Goal: Task Accomplishment & Management: Complete application form

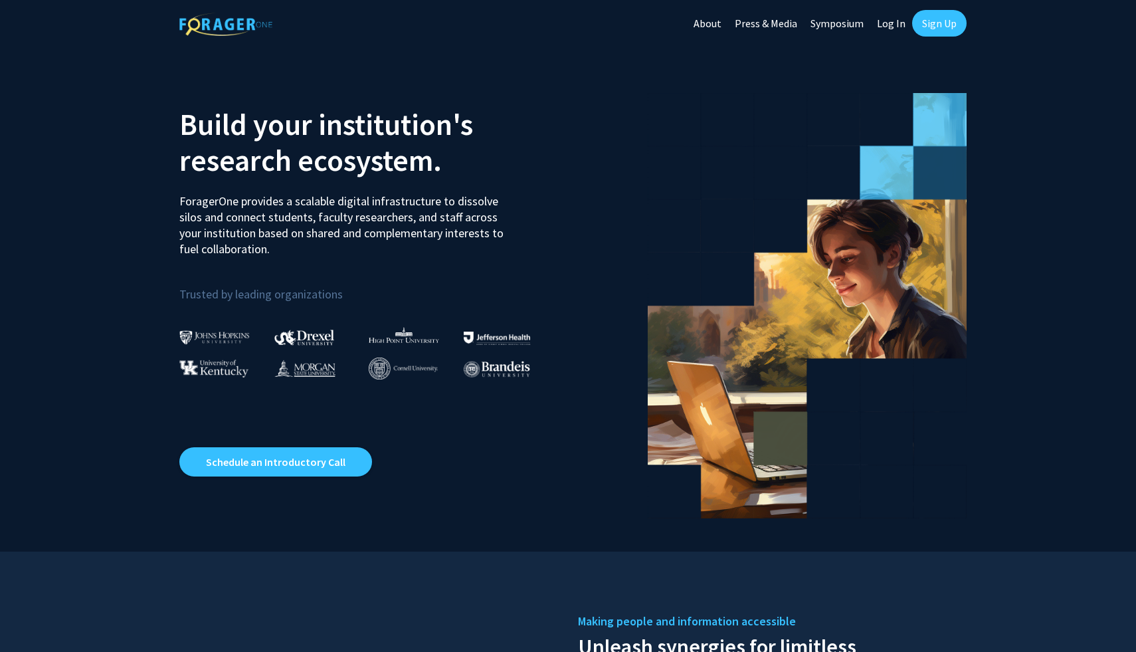
click at [921, 17] on link "Sign Up" at bounding box center [939, 23] width 54 height 27
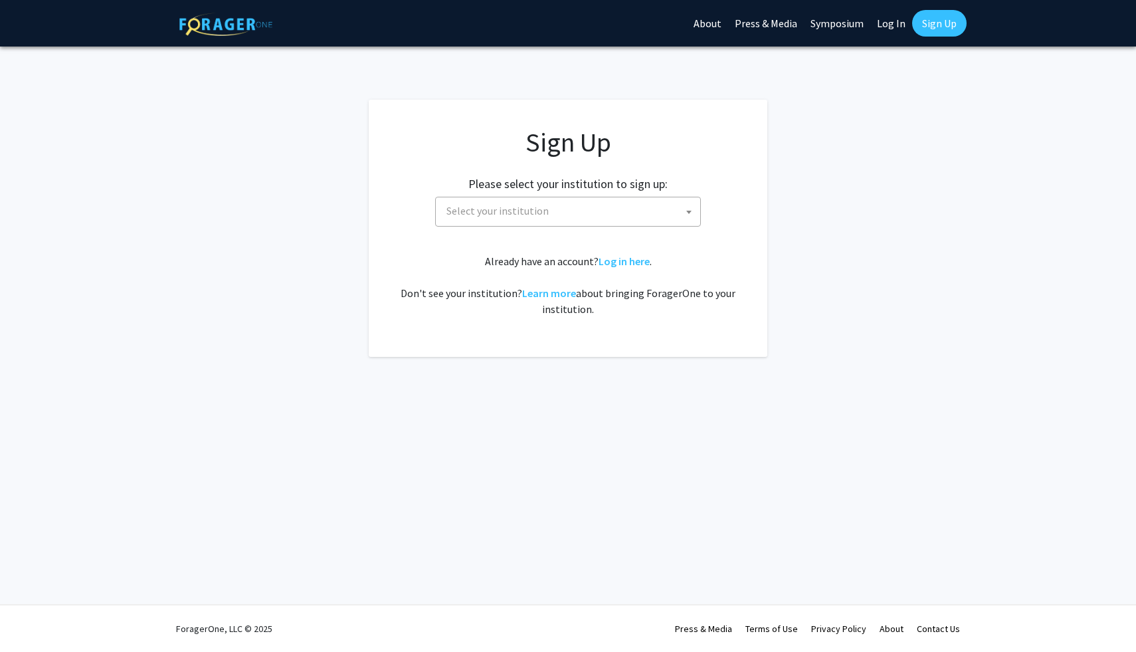
click at [461, 215] on span "Select your institution" at bounding box center [498, 210] width 102 height 13
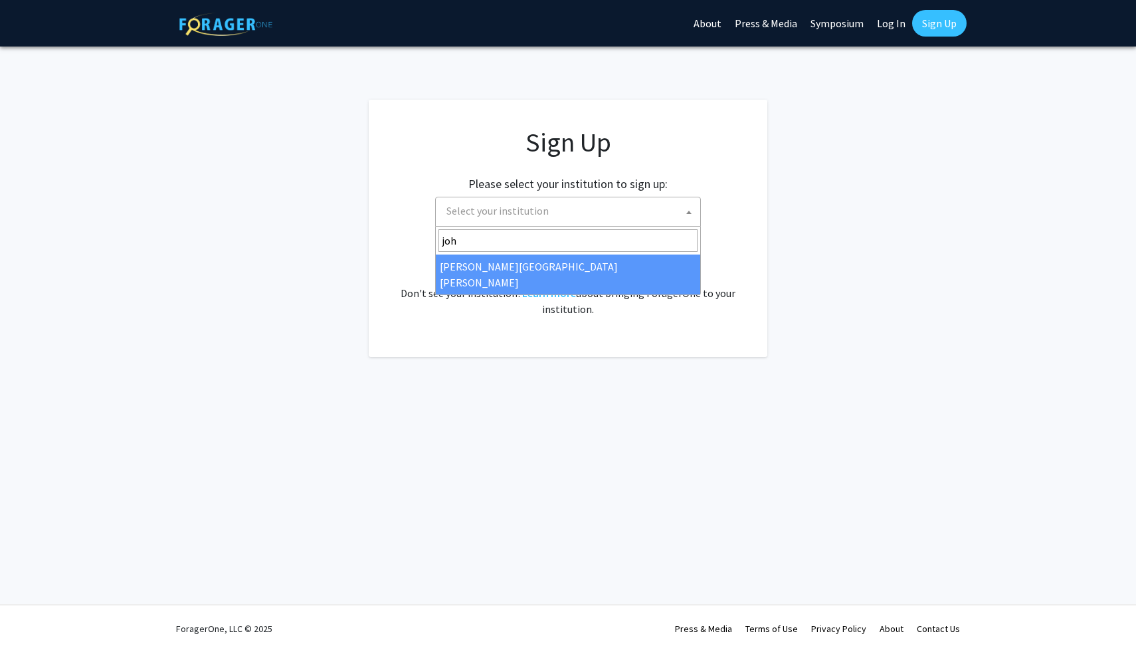
type input "joh"
select select "1"
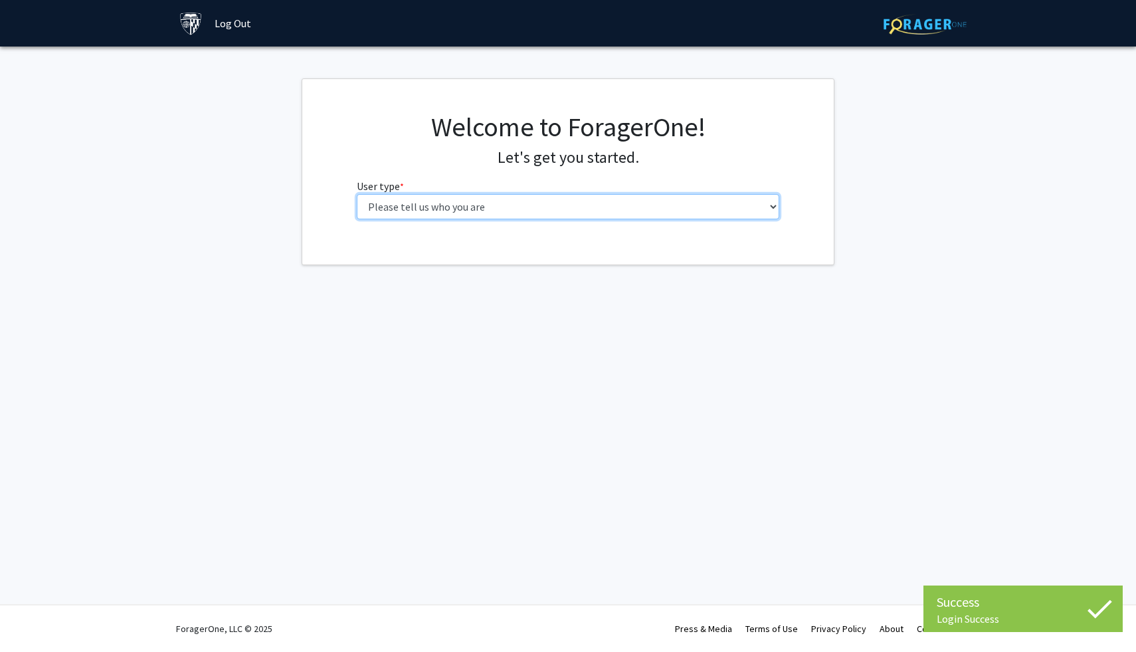
click at [481, 219] on select "Please tell us who you are Undergraduate Student Master's Student Doctoral Cand…" at bounding box center [568, 206] width 423 height 25
select select "1: undergrad"
click at [357, 194] on select "Please tell us who you are Undergraduate Student Master's Student Doctoral Cand…" at bounding box center [568, 206] width 423 height 25
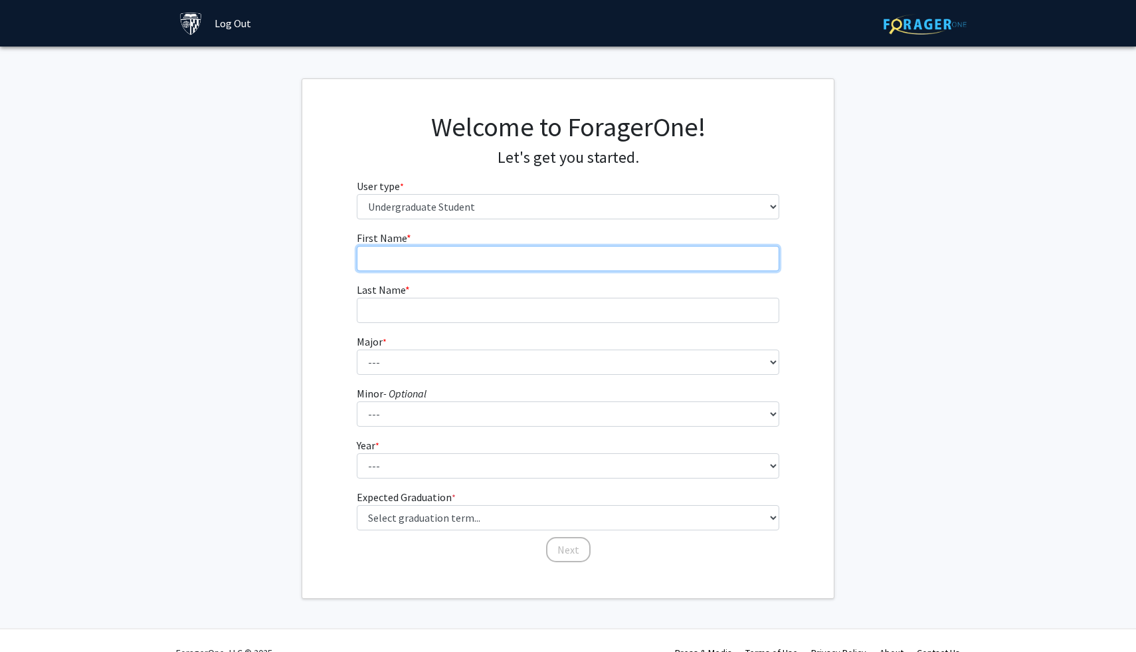
click at [413, 255] on input "First Name * required" at bounding box center [568, 258] width 423 height 25
type input "[PERSON_NAME]"
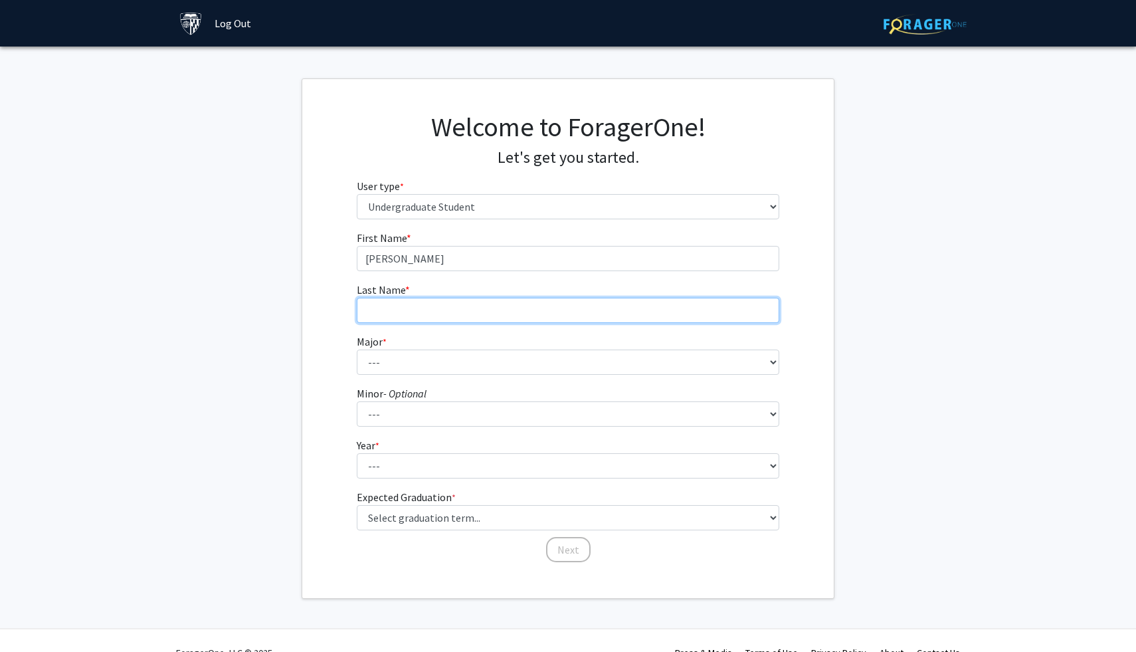
click at [367, 313] on input "Last Name * required" at bounding box center [568, 310] width 423 height 25
type input "[PERSON_NAME]"
click at [377, 375] on form "First Name * required [PERSON_NAME] Last Name * required [PERSON_NAME] Major * …" at bounding box center [568, 390] width 423 height 320
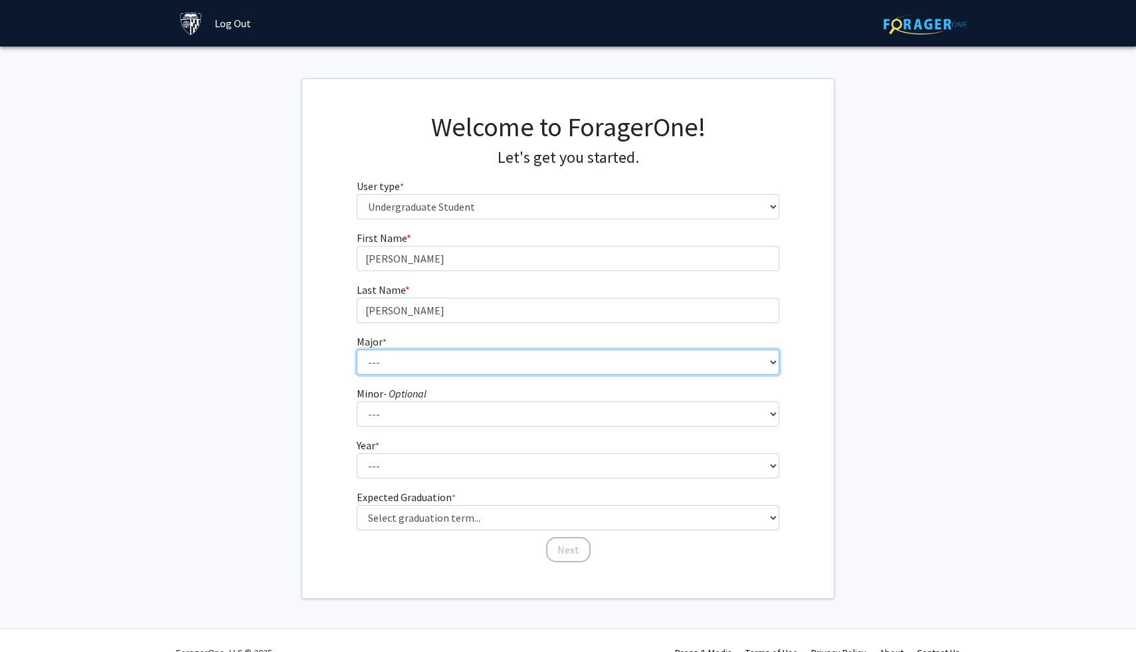
click at [383, 361] on select "--- Africana Studies Anthropology Applied Mathematics & Statistics Archaeology …" at bounding box center [568, 362] width 423 height 25
select select "8: 23"
click at [357, 350] on select "--- Africana Studies Anthropology Applied Mathematics & Statistics Archaeology …" at bounding box center [568, 362] width 423 height 25
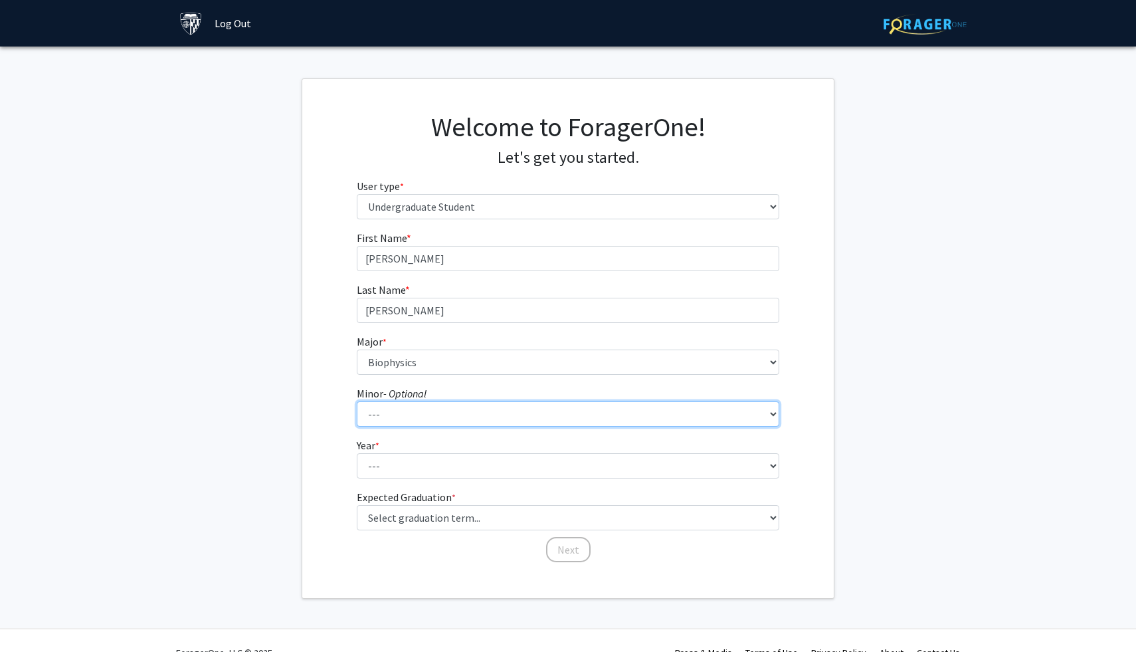
click at [387, 415] on select "--- Accounting and Financial Management Africana Studies Anthropology Applied M…" at bounding box center [568, 413] width 423 height 25
click at [357, 401] on select "--- Accounting and Financial Management Africana Studies Anthropology Applied M…" at bounding box center [568, 413] width 423 height 25
click at [375, 449] on label "Year * required" at bounding box center [368, 445] width 23 height 16
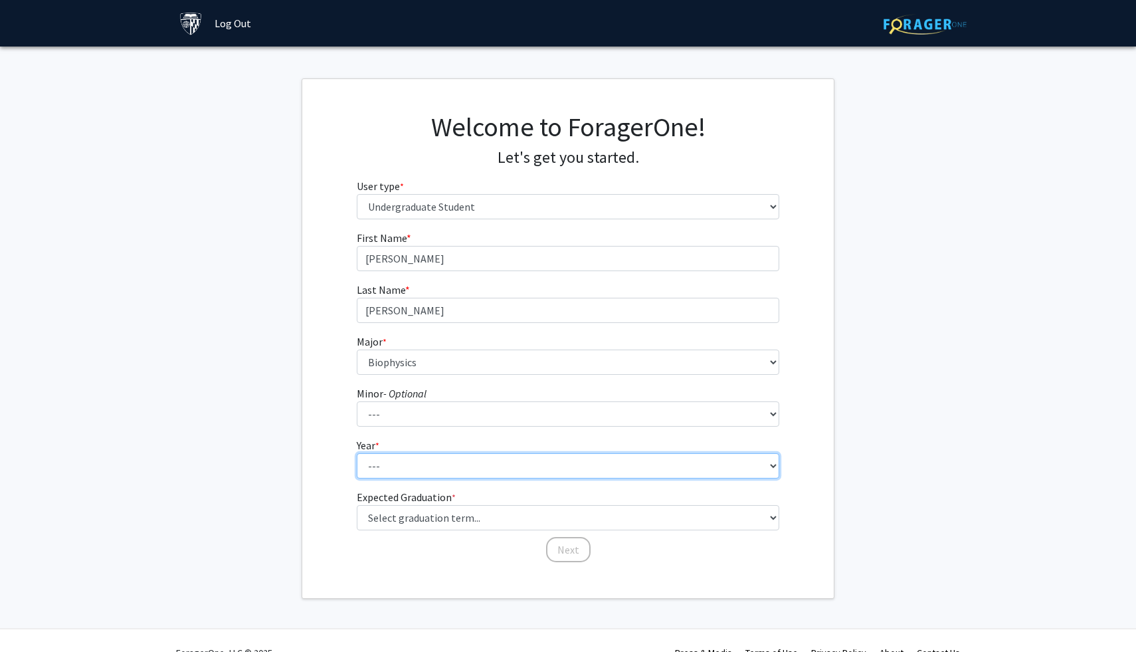
click at [375, 453] on select "--- First-year Sophomore Junior Senior Postbaccalaureate Certificate" at bounding box center [568, 465] width 423 height 25
click at [375, 465] on select "--- First-year Sophomore Junior Senior Postbaccalaureate Certificate" at bounding box center [568, 465] width 423 height 25
select select "1: first-year"
click at [357, 453] on select "--- First-year Sophomore Junior Senior Postbaccalaureate Certificate" at bounding box center [568, 465] width 423 height 25
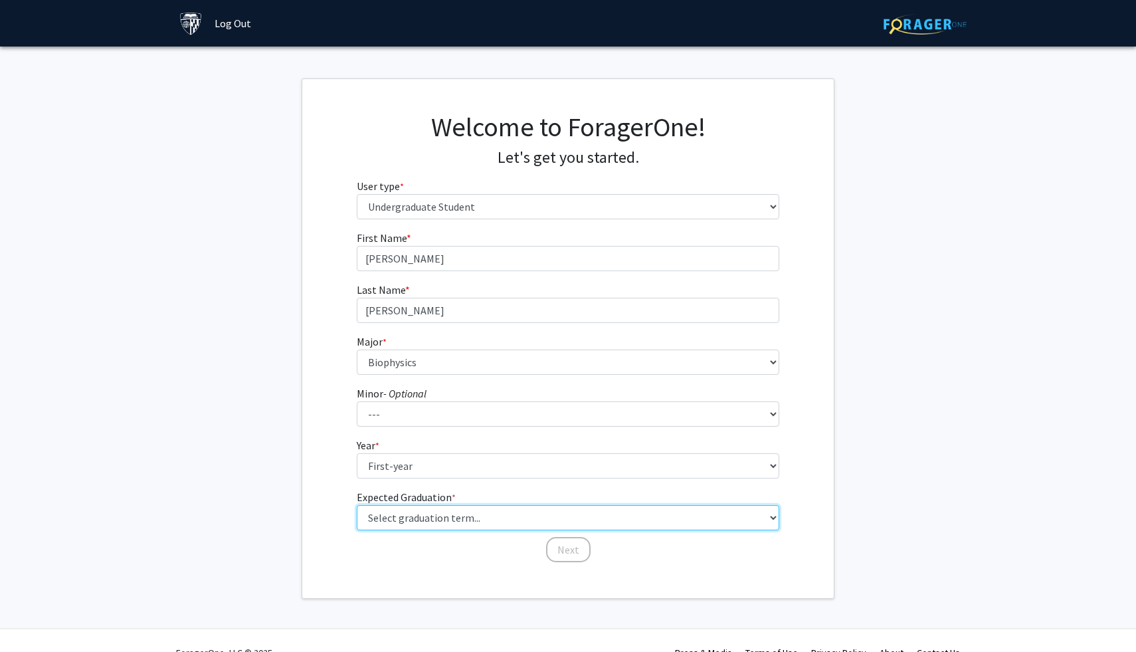
click at [415, 511] on select "Select graduation term... Spring 2025 Summer 2025 Fall 2025 Winter 2025 Spring …" at bounding box center [568, 517] width 423 height 25
select select "17: spring_2029"
click at [357, 505] on select "Select graduation term... Spring 2025 Summer 2025 Fall 2025 Winter 2025 Spring …" at bounding box center [568, 517] width 423 height 25
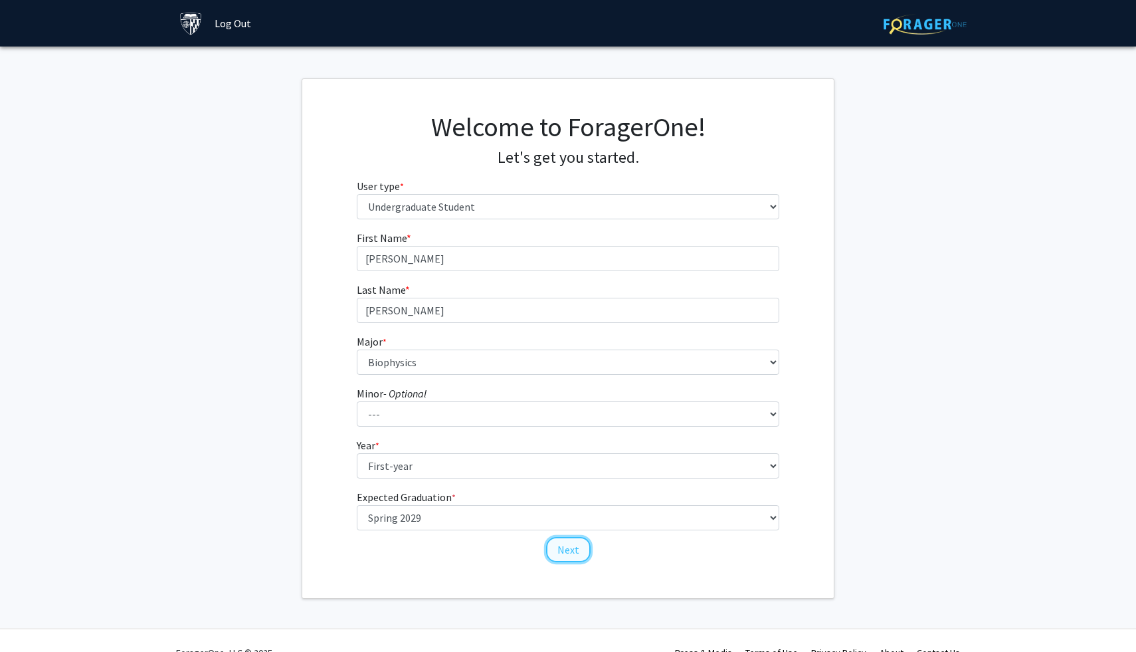
click at [559, 560] on button "Next" at bounding box center [568, 549] width 45 height 25
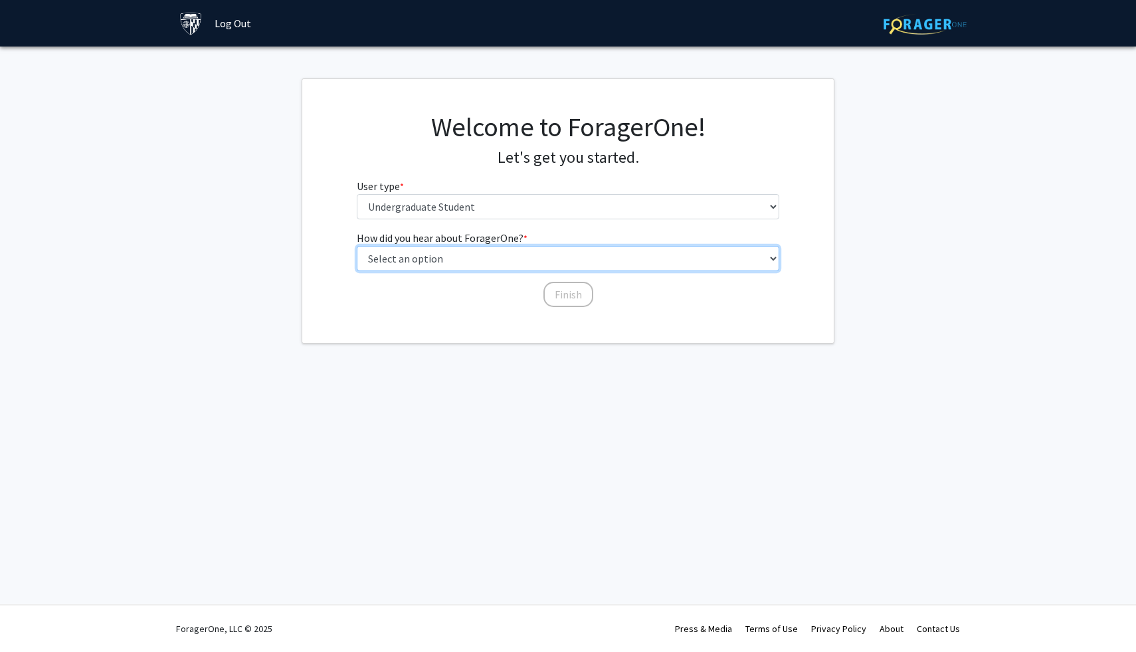
click at [399, 266] on select "Select an option Peer/student recommendation Faculty/staff recommendation Unive…" at bounding box center [568, 258] width 423 height 25
click at [357, 246] on select "Select an option Peer/student recommendation Faculty/staff recommendation Unive…" at bounding box center [568, 258] width 423 height 25
click at [458, 253] on select "Select an option Peer/student recommendation Faculty/staff recommendation Unive…" at bounding box center [568, 258] width 423 height 25
click at [357, 246] on select "Select an option Peer/student recommendation Faculty/staff recommendation Unive…" at bounding box center [568, 258] width 423 height 25
click at [427, 259] on select "Select an option Peer/student recommendation Faculty/staff recommendation Unive…" at bounding box center [568, 258] width 423 height 25
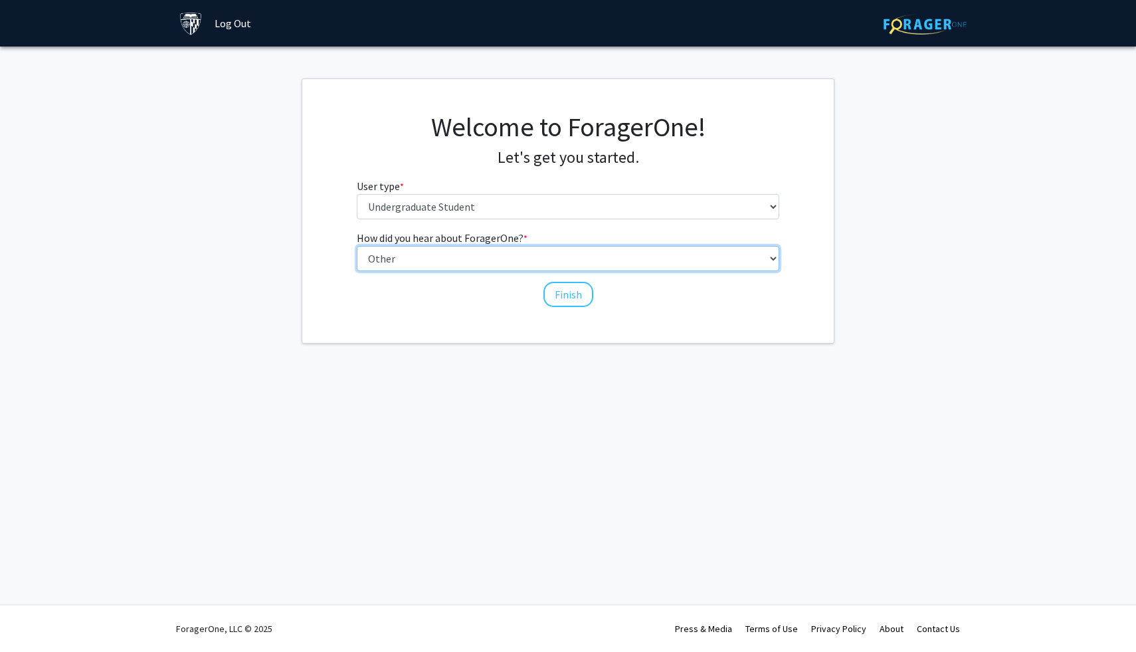
click at [357, 246] on select "Select an option Peer/student recommendation Faculty/staff recommendation Unive…" at bounding box center [568, 258] width 423 height 25
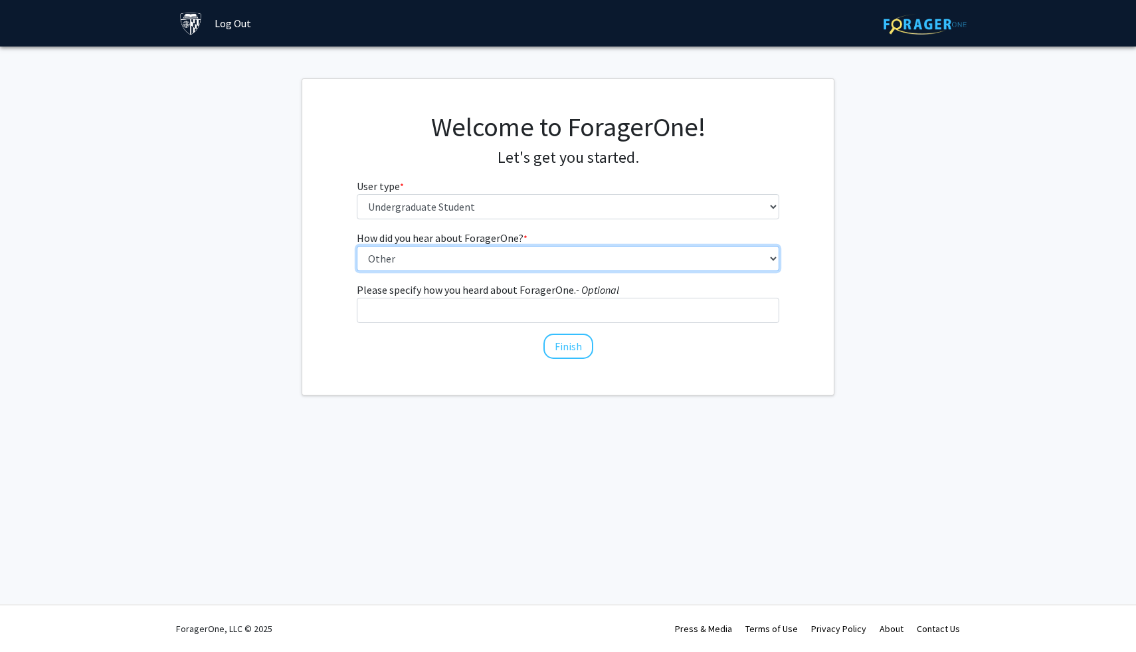
click at [432, 255] on select "Select an option Peer/student recommendation Faculty/staff recommendation Unive…" at bounding box center [568, 258] width 423 height 25
select select "1: peer_recommendation"
click at [357, 246] on select "Select an option Peer/student recommendation Faculty/staff recommendation Unive…" at bounding box center [568, 258] width 423 height 25
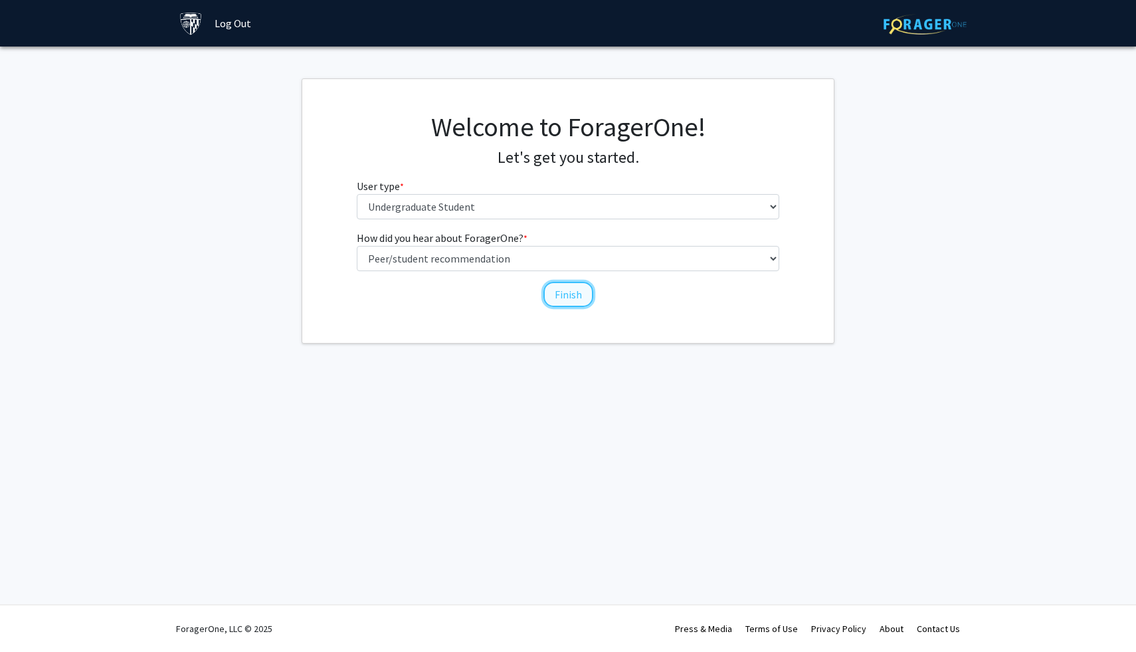
click at [561, 300] on button "Finish" at bounding box center [569, 294] width 50 height 25
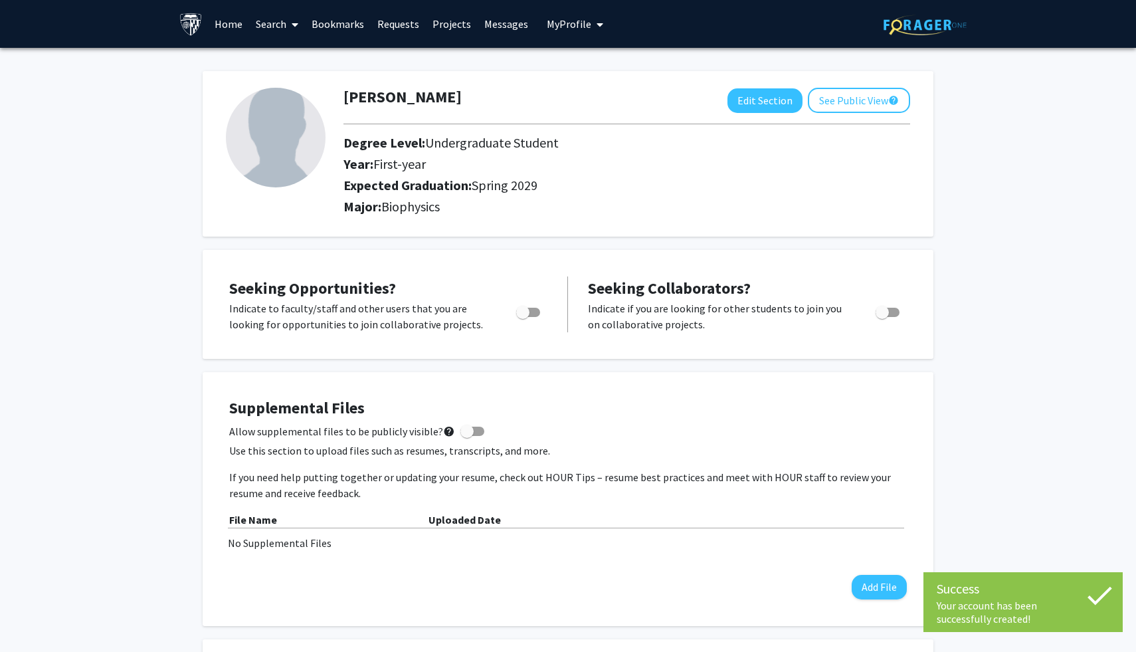
click at [523, 304] on label "Toggle" at bounding box center [525, 312] width 29 height 16
click at [523, 317] on input "Are you actively seeking opportunities?" at bounding box center [522, 317] width 1 height 1
checkbox input "true"
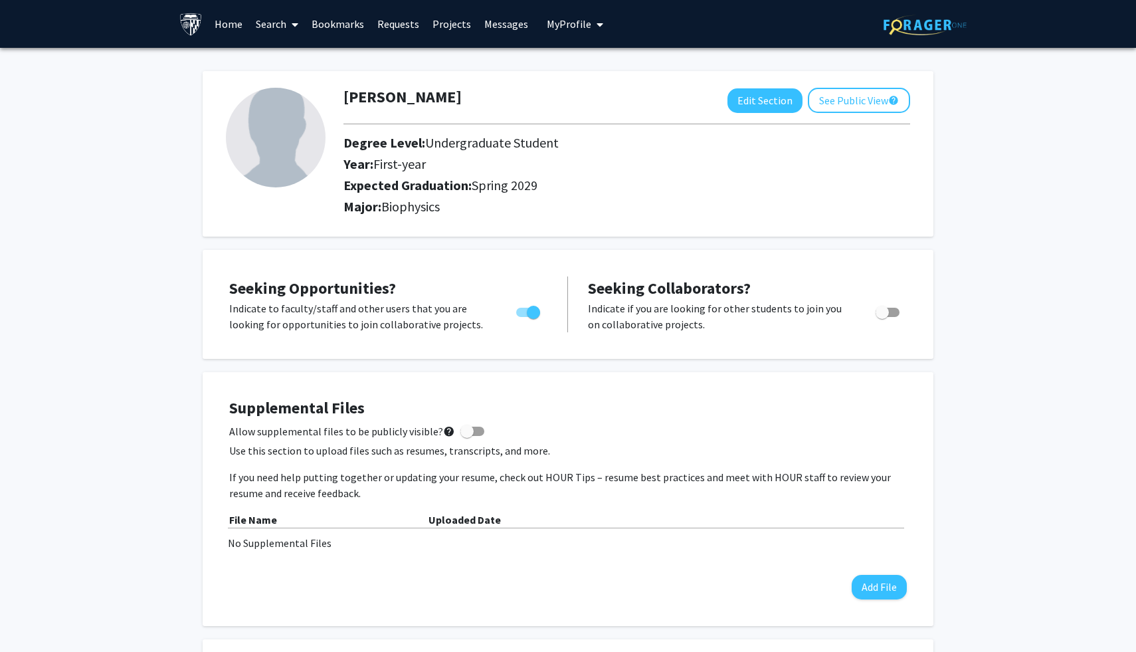
click at [449, 22] on link "Projects" at bounding box center [452, 24] width 52 height 47
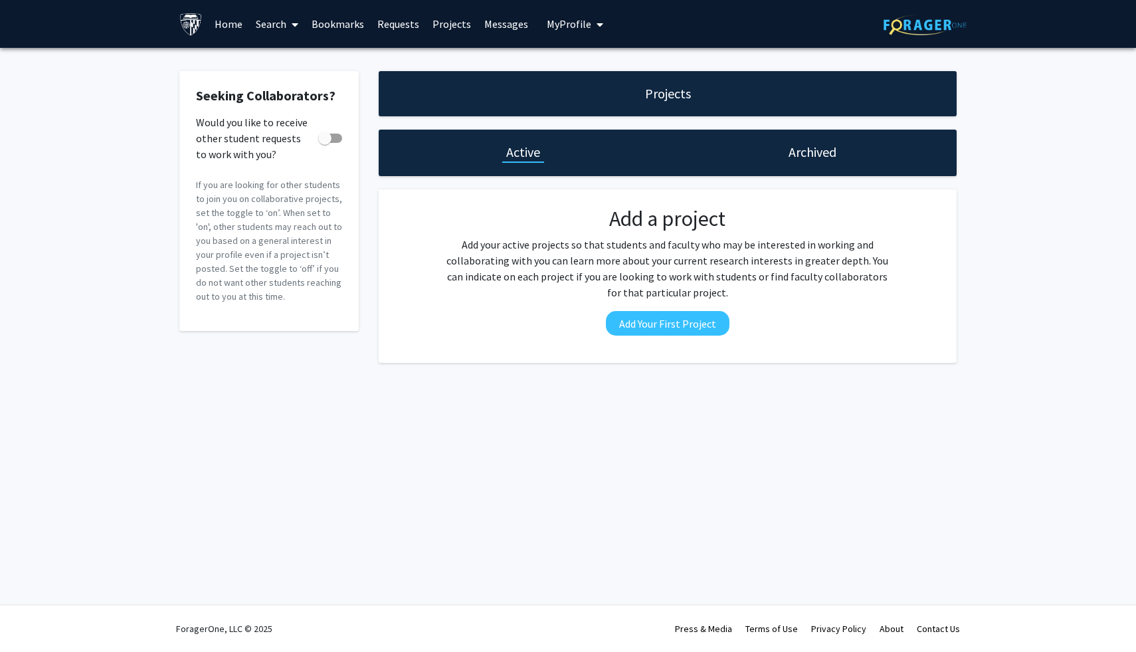
click at [789, 122] on div "Projects Active Archived Add a project Add your active projects so that student…" at bounding box center [668, 217] width 598 height 292
click at [273, 19] on link "Search" at bounding box center [277, 24] width 56 height 47
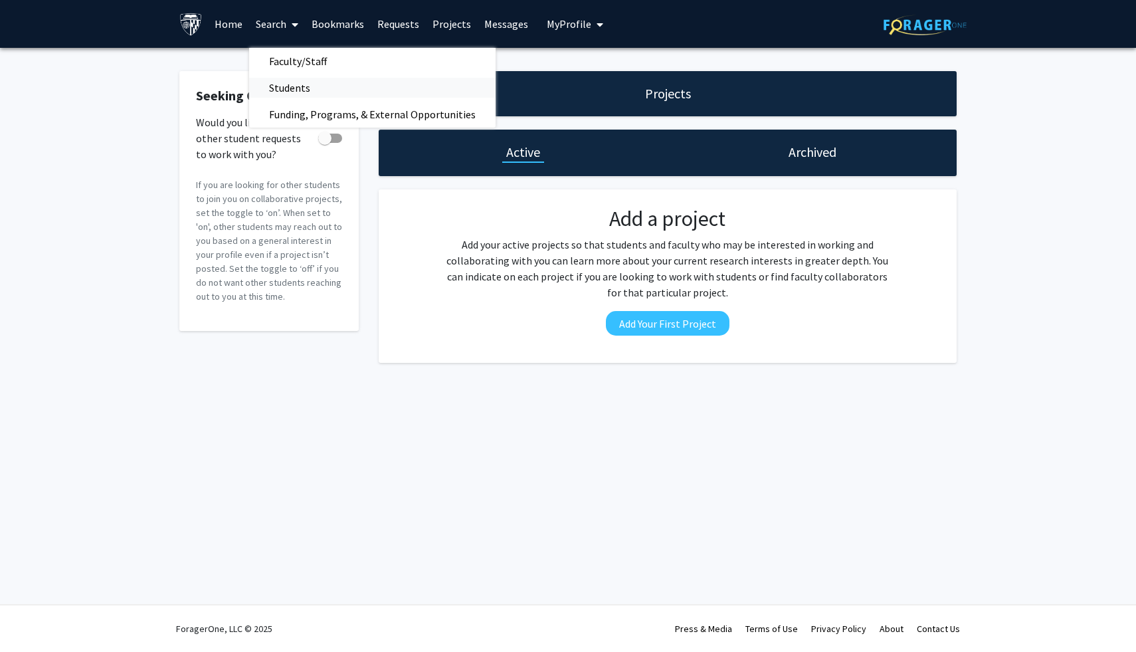
click at [282, 87] on span "Students" at bounding box center [289, 87] width 81 height 27
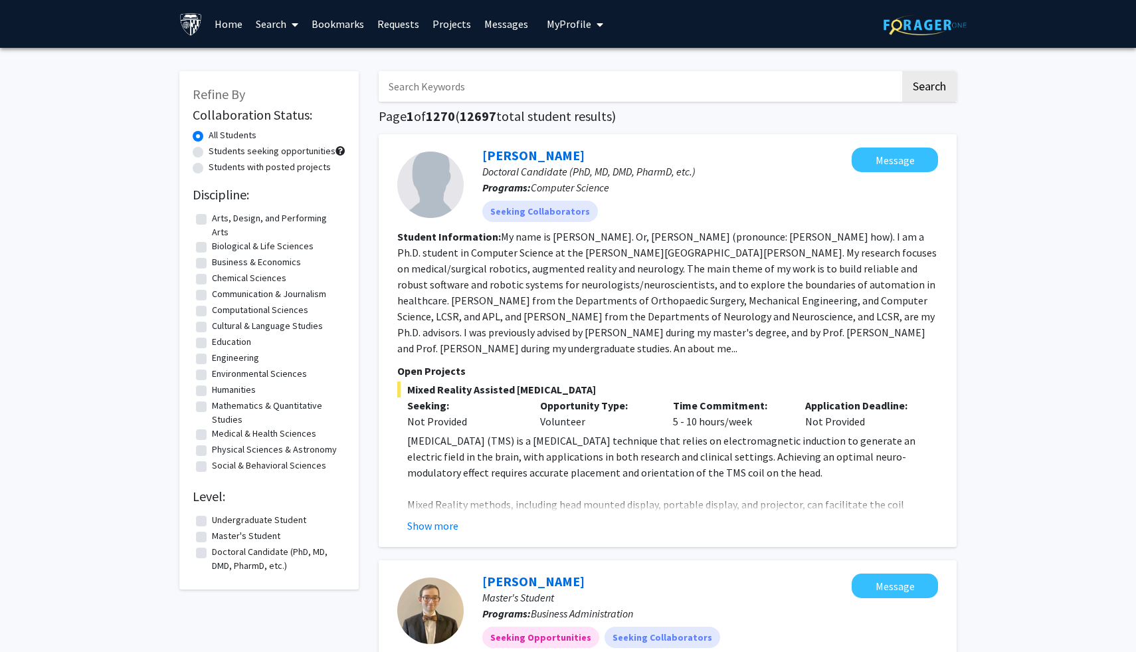
click at [271, 24] on link "Search" at bounding box center [277, 24] width 56 height 47
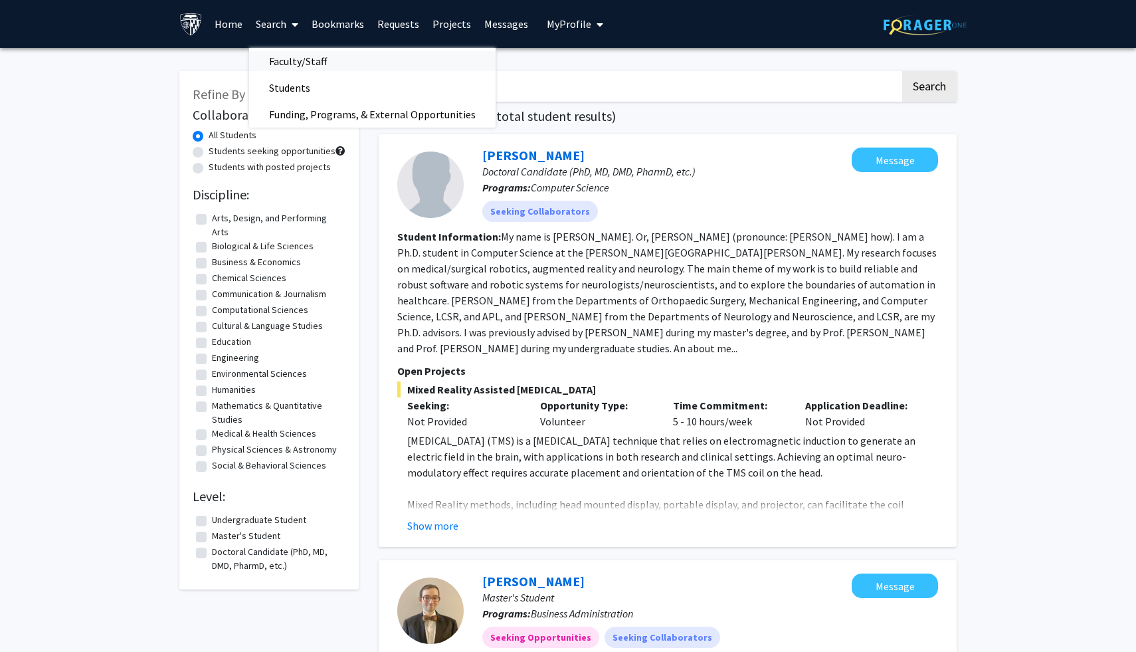
click at [292, 56] on span "Faculty/Staff" at bounding box center [298, 61] width 98 height 27
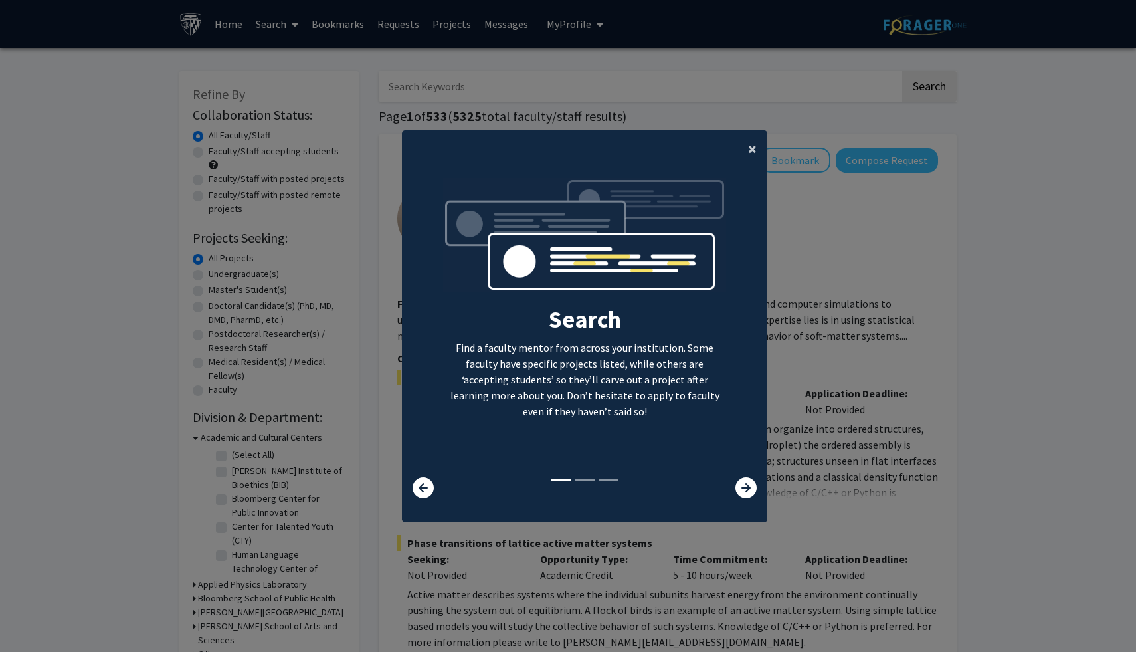
click at [750, 148] on span "×" at bounding box center [752, 148] width 9 height 21
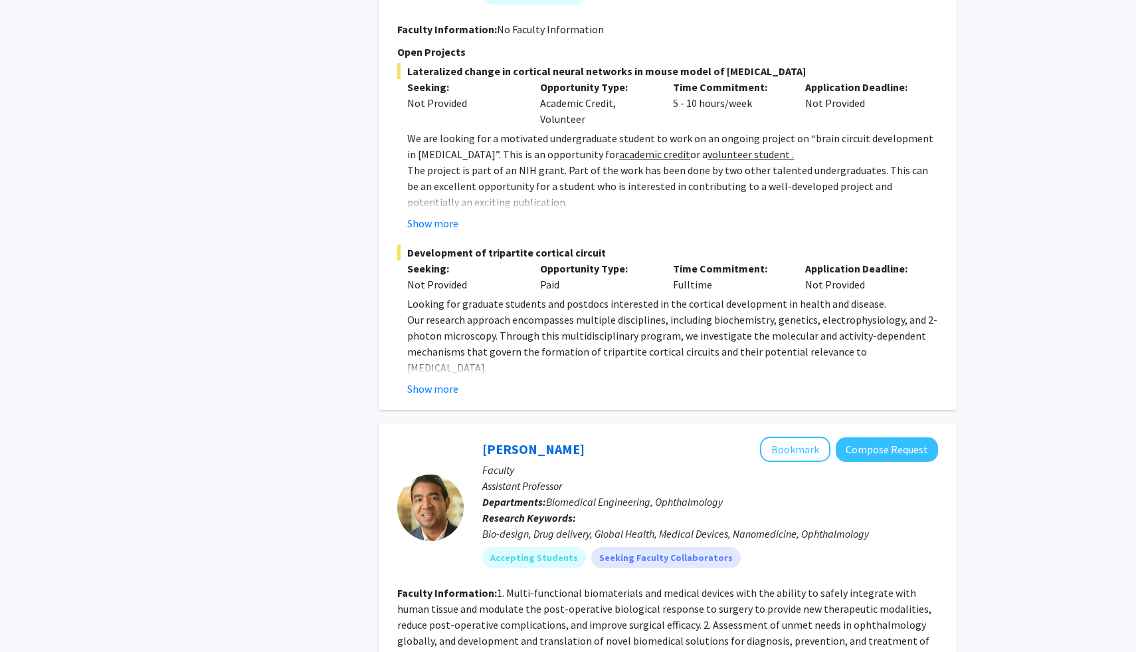
scroll to position [2747, 0]
click at [815, 437] on button "Bookmark" at bounding box center [795, 449] width 70 height 25
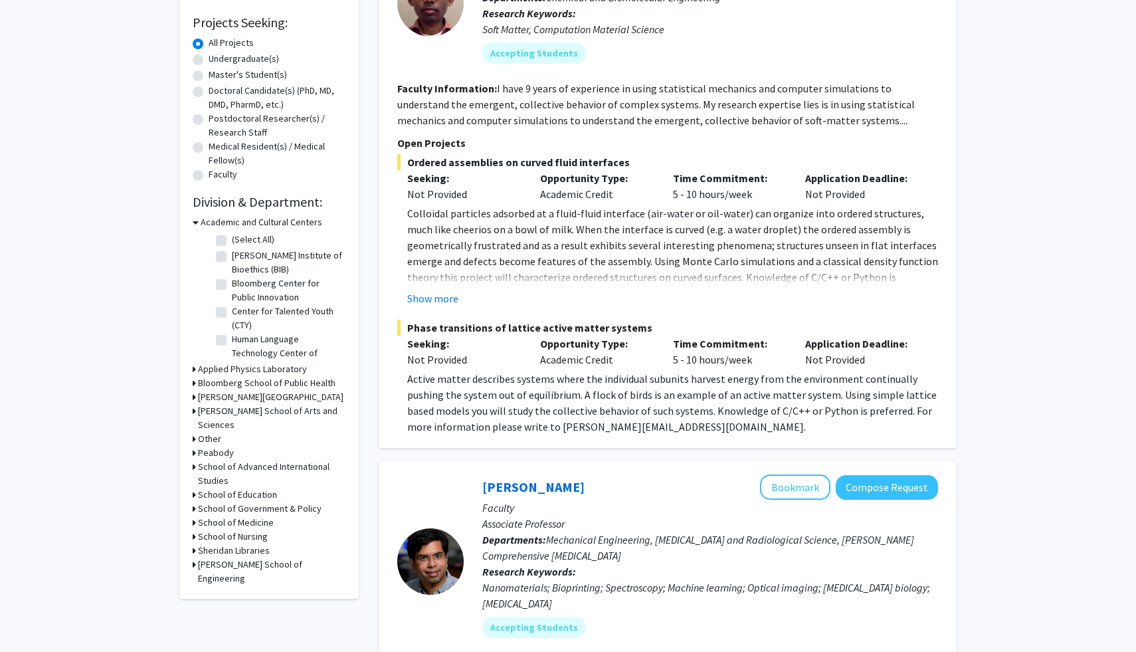
scroll to position [0, 0]
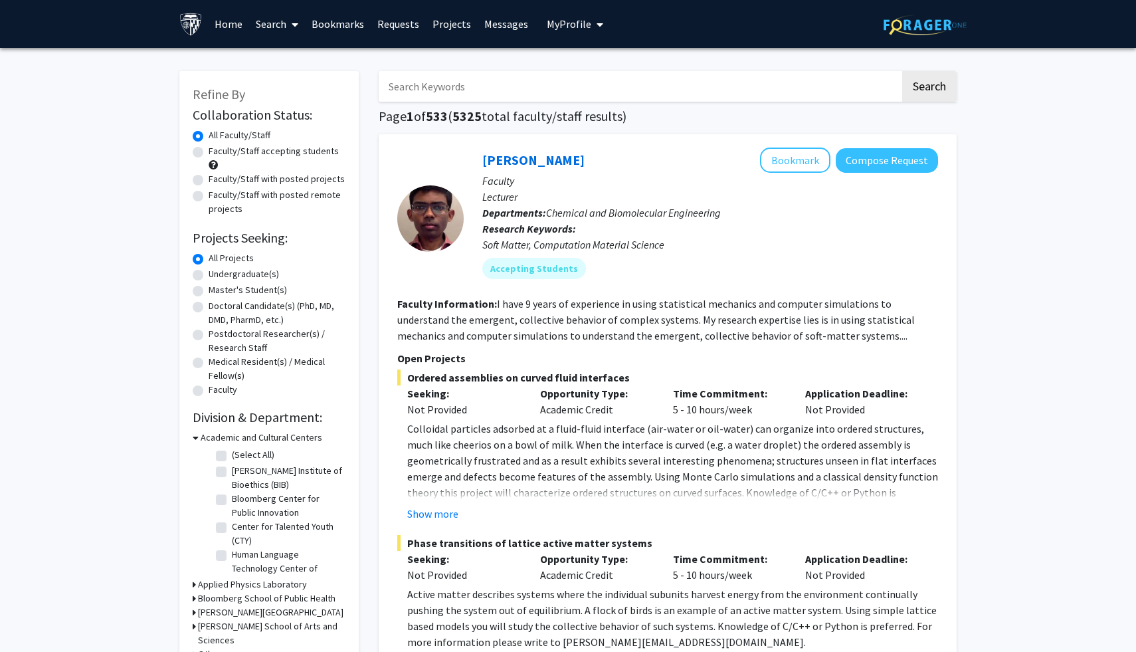
click at [219, 1] on link "Home" at bounding box center [228, 24] width 41 height 47
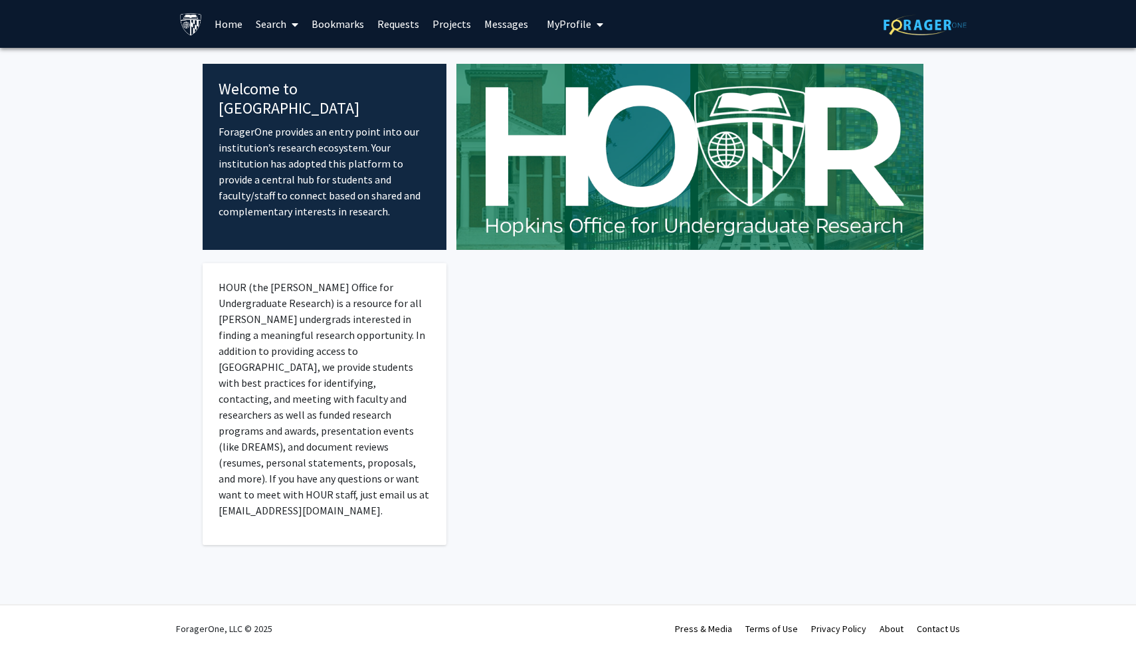
click at [219, 24] on link "Home" at bounding box center [228, 24] width 41 height 47
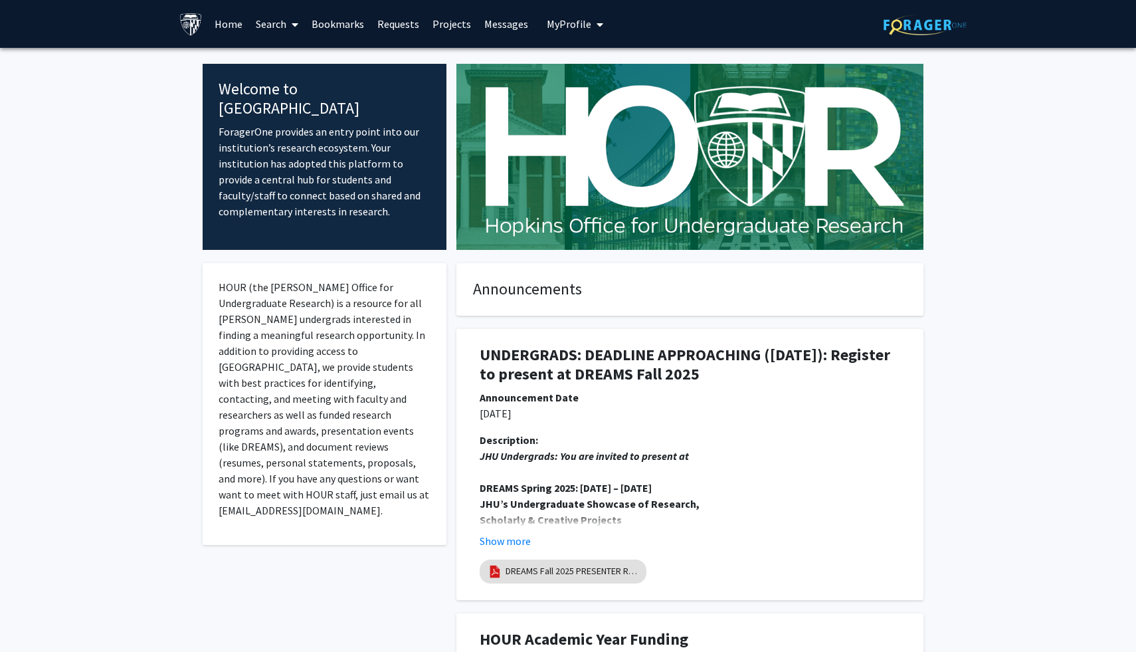
click at [599, 37] on button "My Profile" at bounding box center [575, 24] width 64 height 48
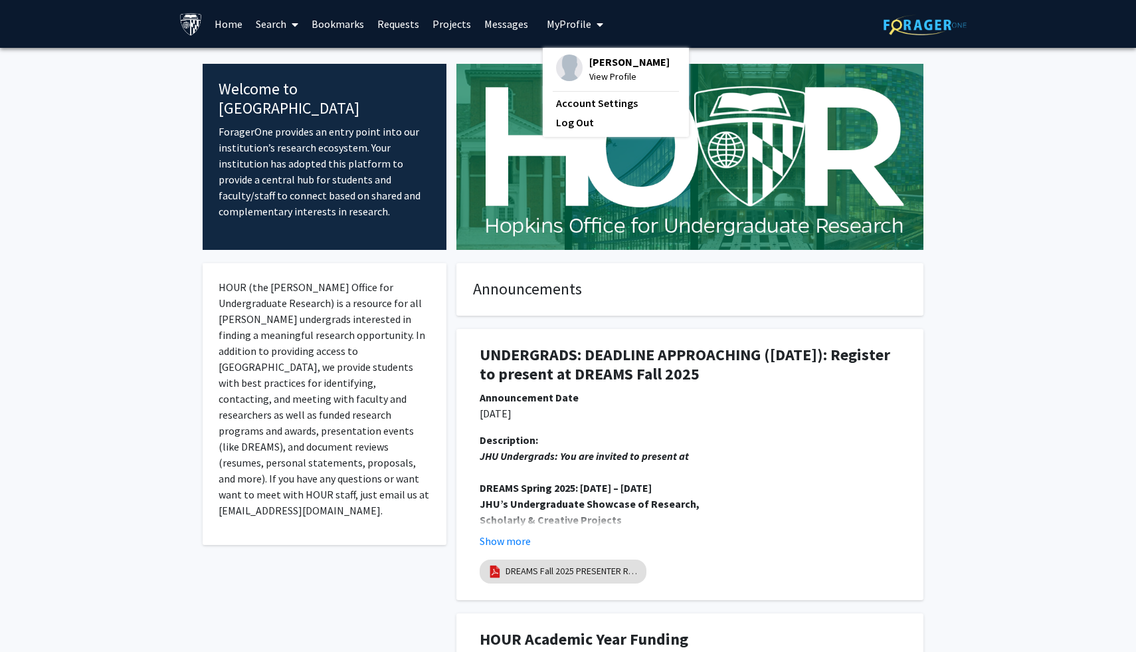
click at [591, 33] on span "My profile dropdown to access profile and logout" at bounding box center [597, 24] width 12 height 47
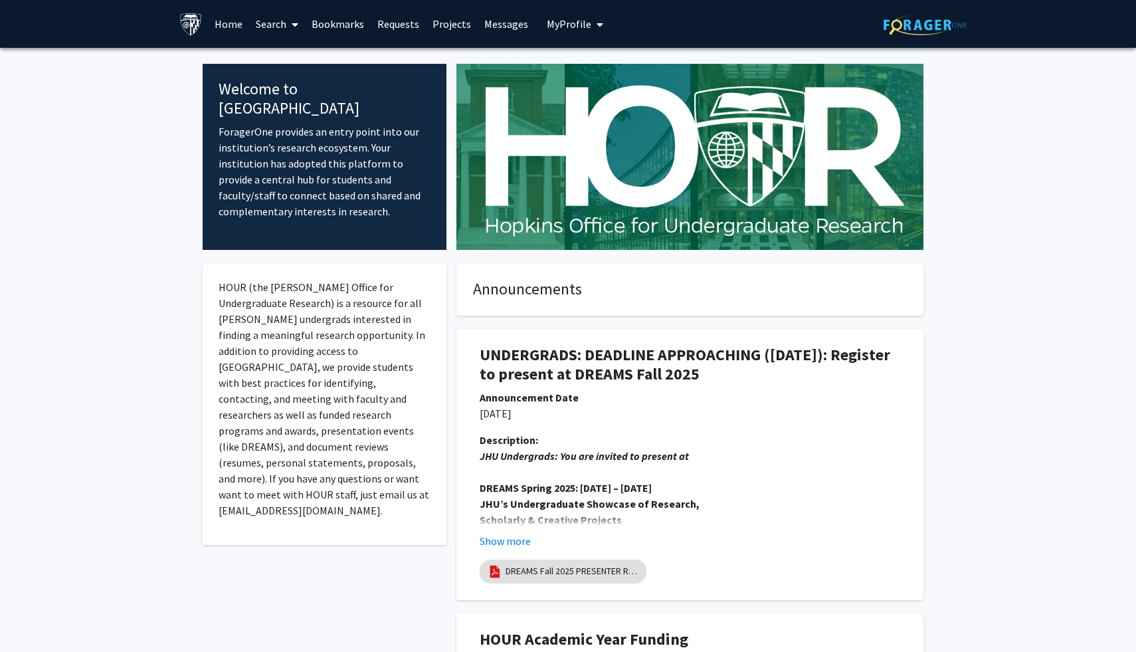
click at [591, 33] on span "My profile dropdown to access profile and logout" at bounding box center [597, 24] width 12 height 47
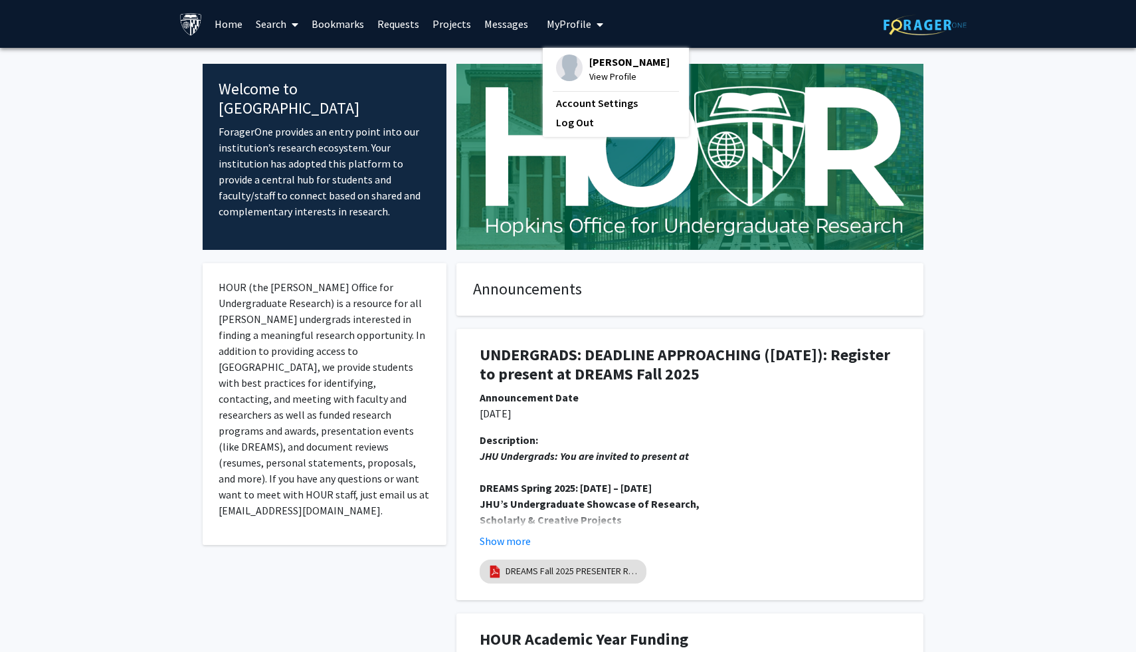
click at [574, 65] on img at bounding box center [569, 67] width 27 height 27
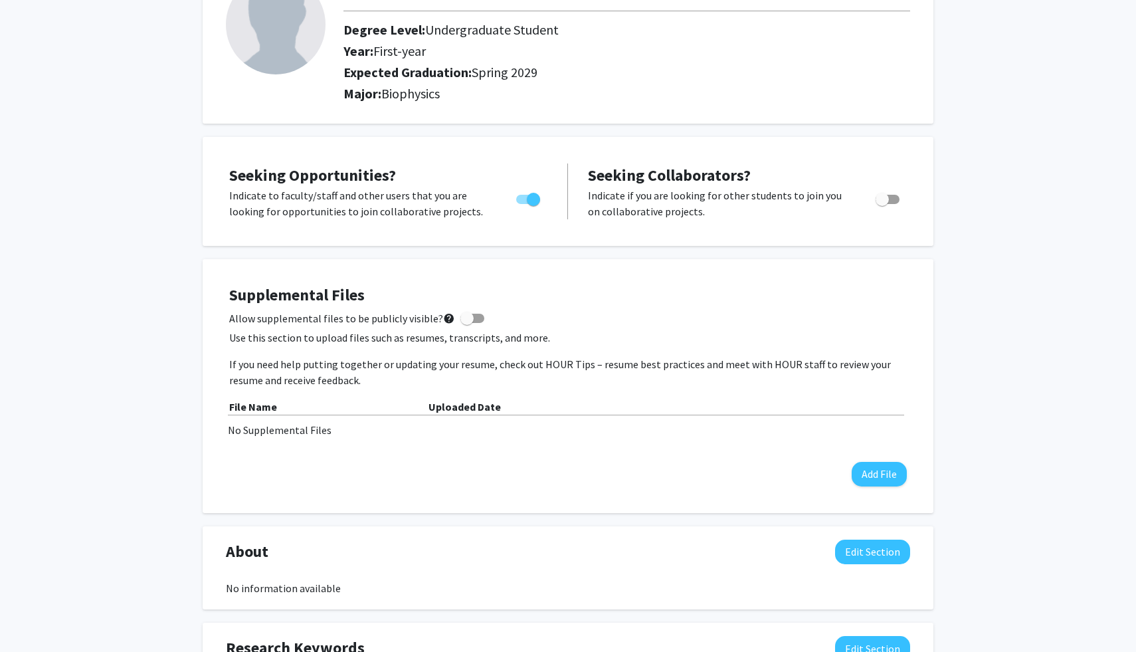
scroll to position [124, 0]
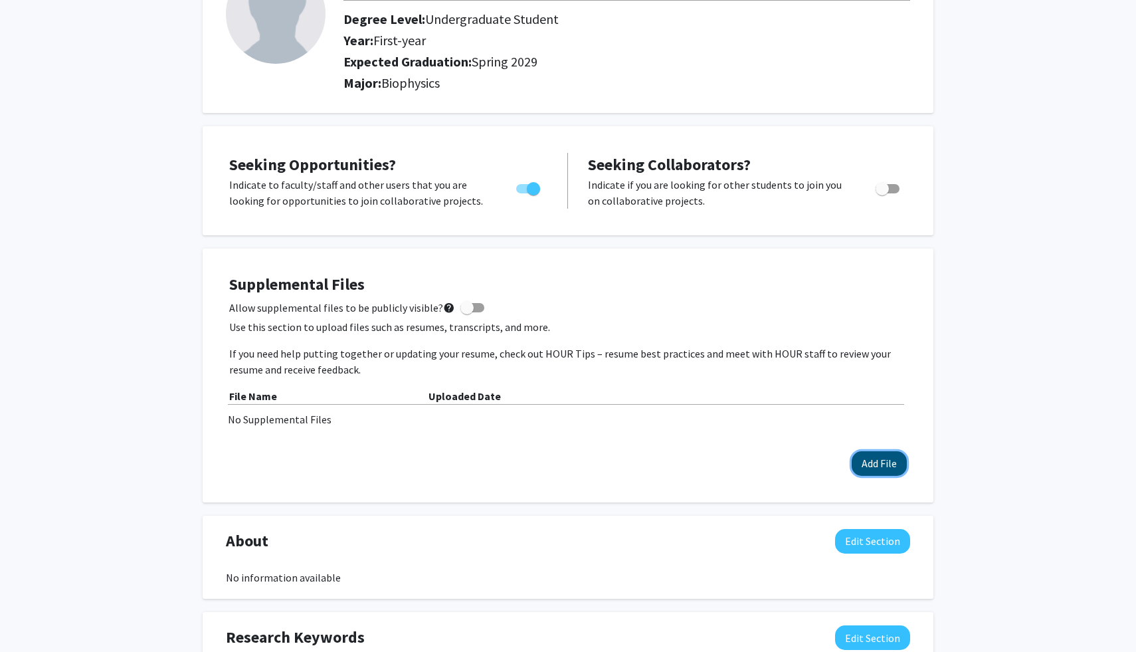
click at [876, 462] on button "Add File" at bounding box center [879, 463] width 55 height 25
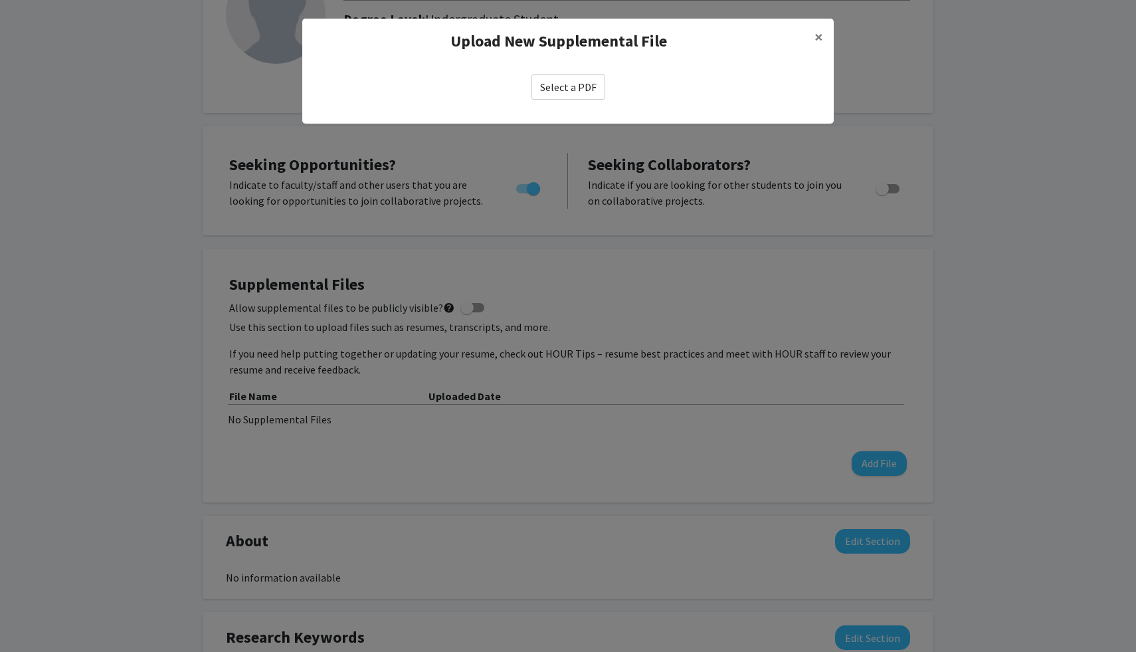
click at [579, 86] on label "Select a PDF" at bounding box center [569, 86] width 74 height 25
click at [0, 0] on input "Select a PDF" at bounding box center [0, 0] width 0 height 0
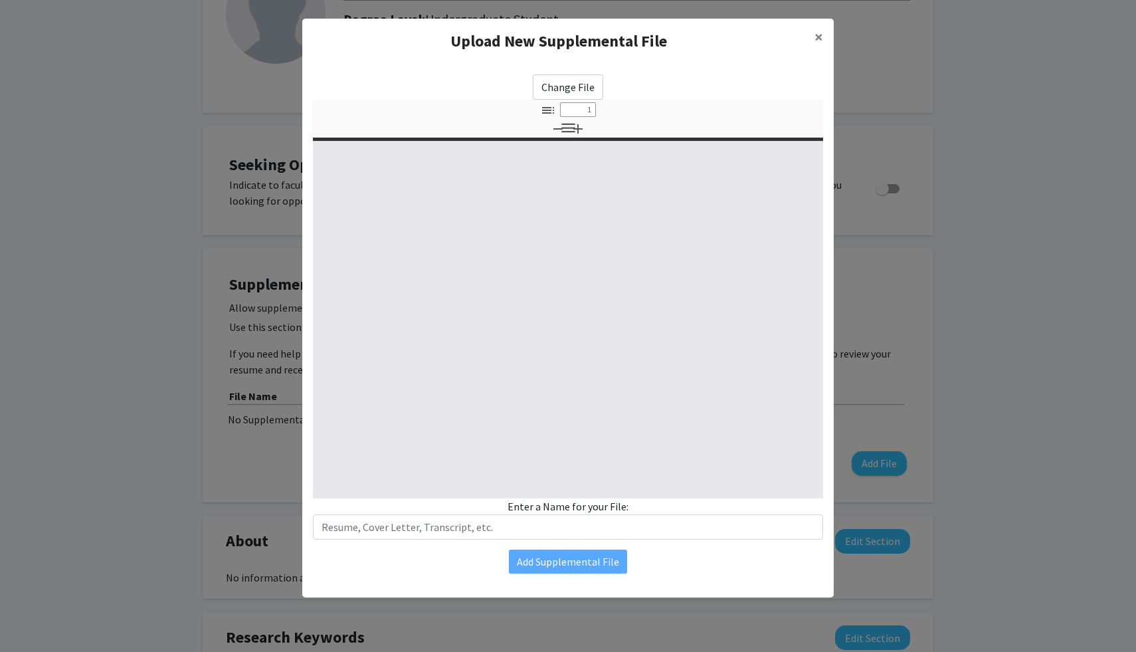
select select "custom"
type input "0"
select select "custom"
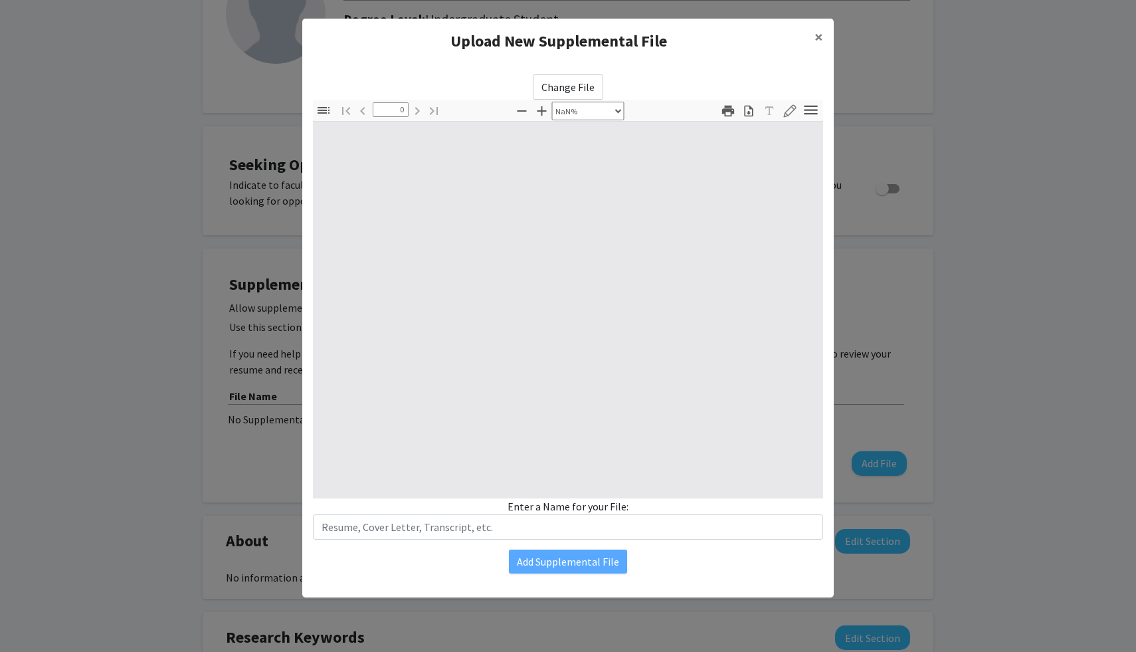
type input "1"
select select "auto"
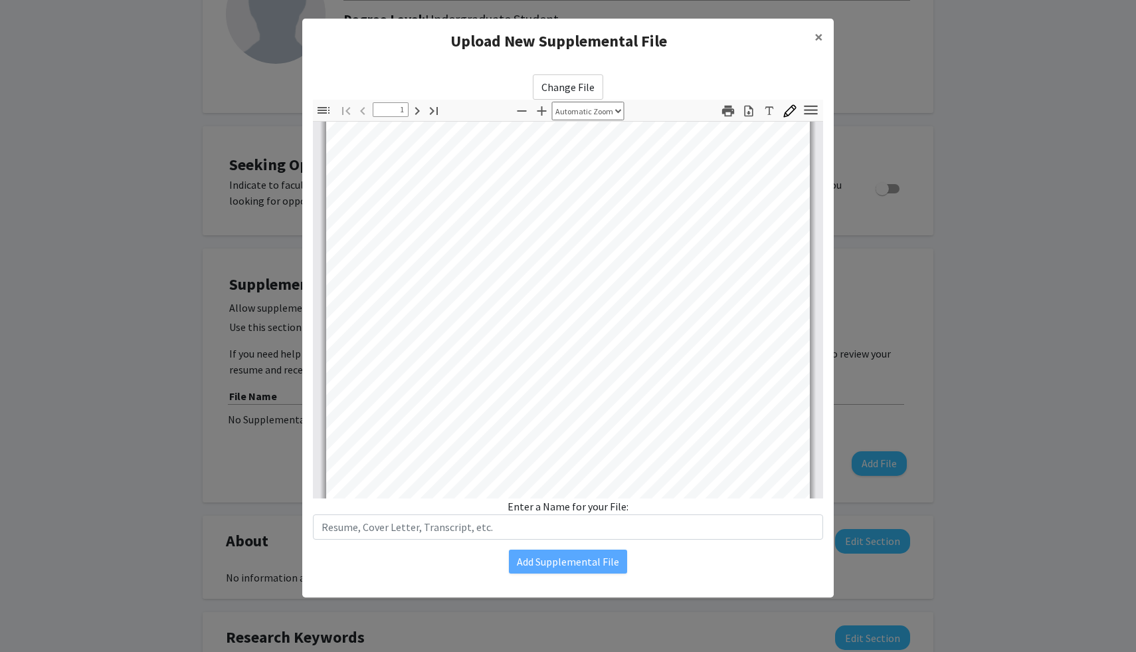
scroll to position [895, 0]
type input "1"
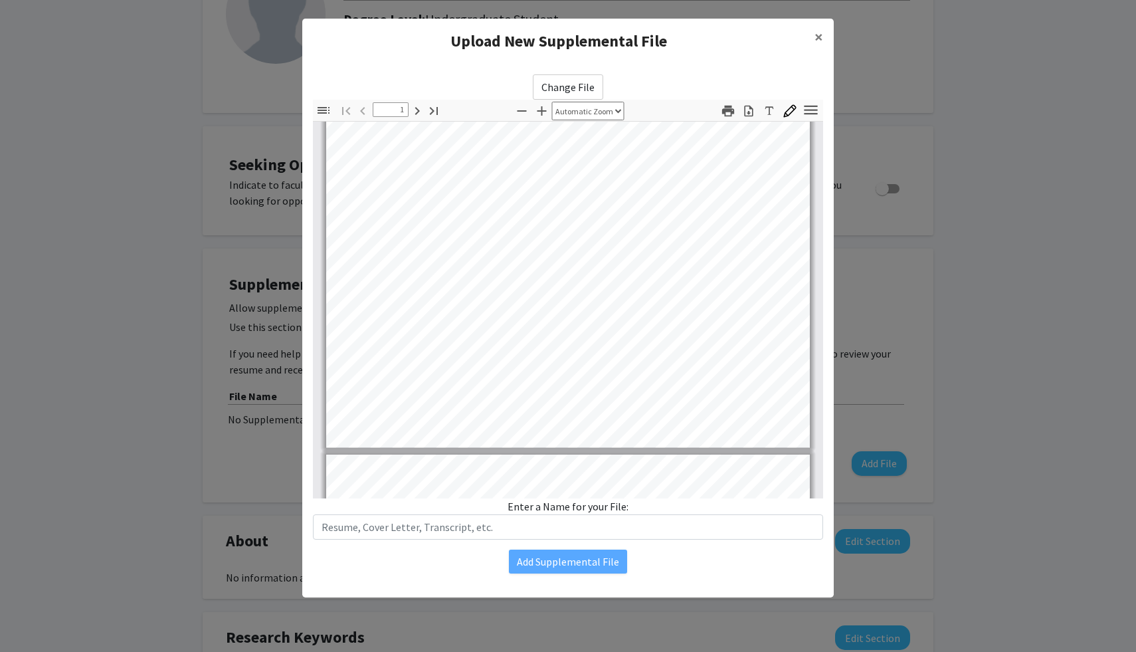
scroll to position [58, 0]
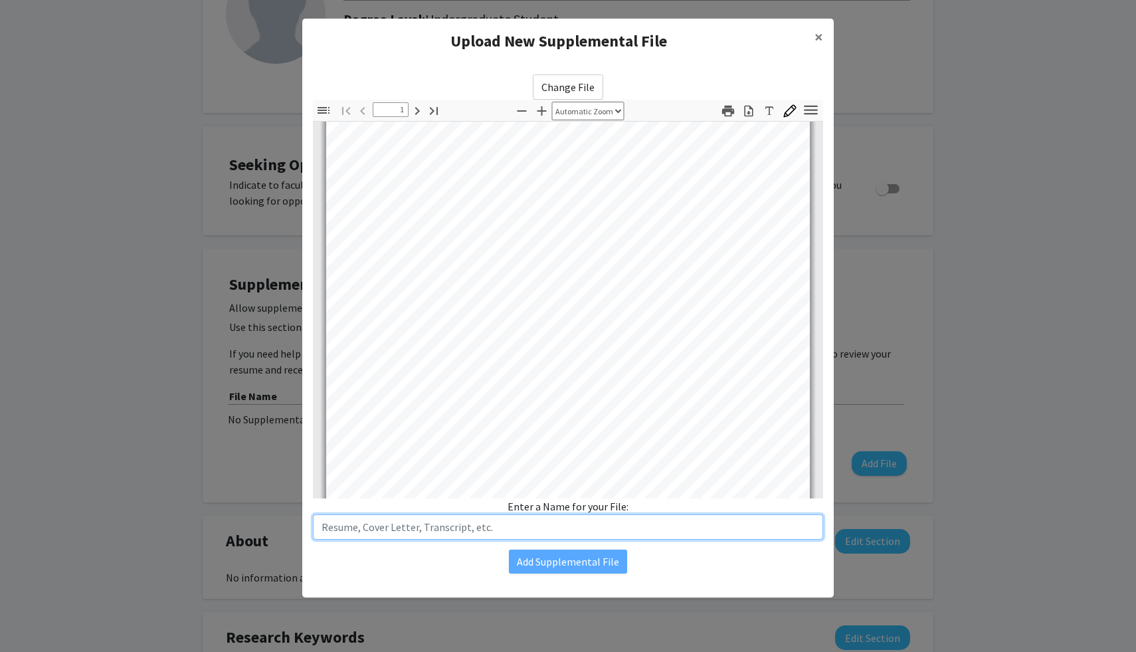
click at [572, 532] on input "text" at bounding box center [568, 526] width 510 height 25
type input "R"
type input "High School Resume"
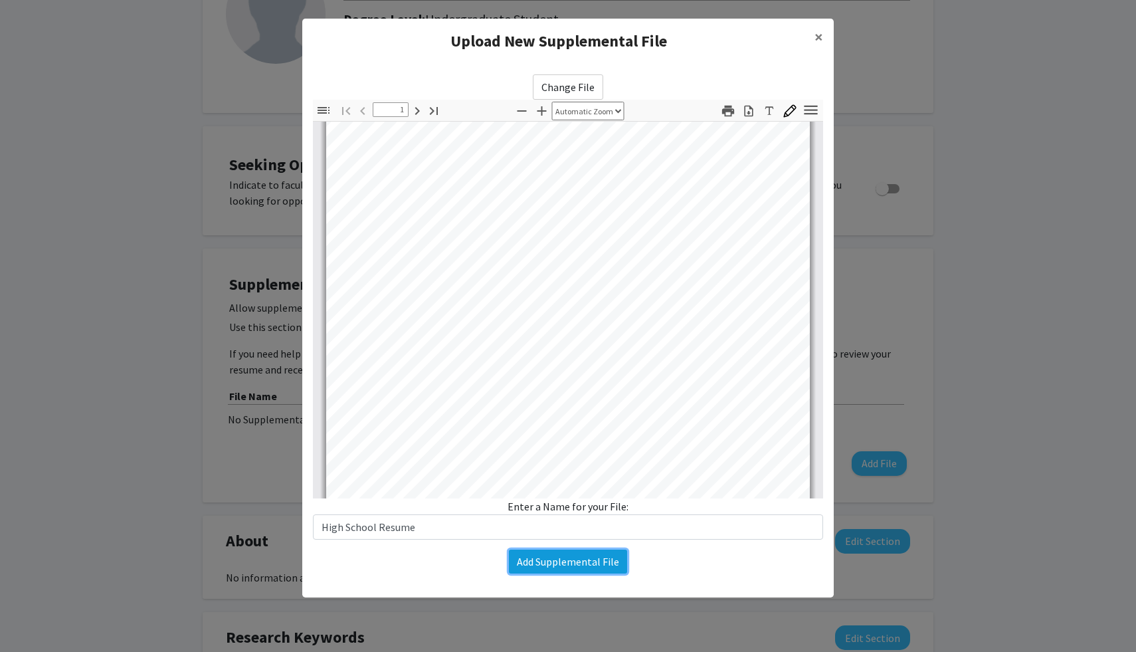
click at [557, 571] on button "Add Supplemental File" at bounding box center [568, 562] width 118 height 24
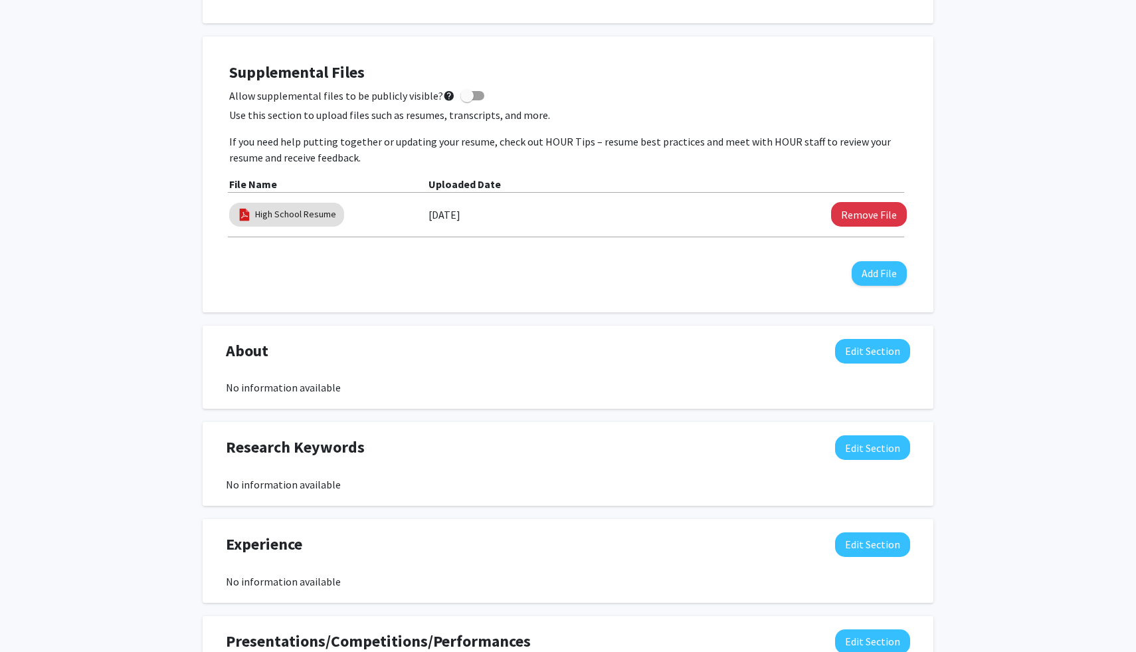
scroll to position [399, 0]
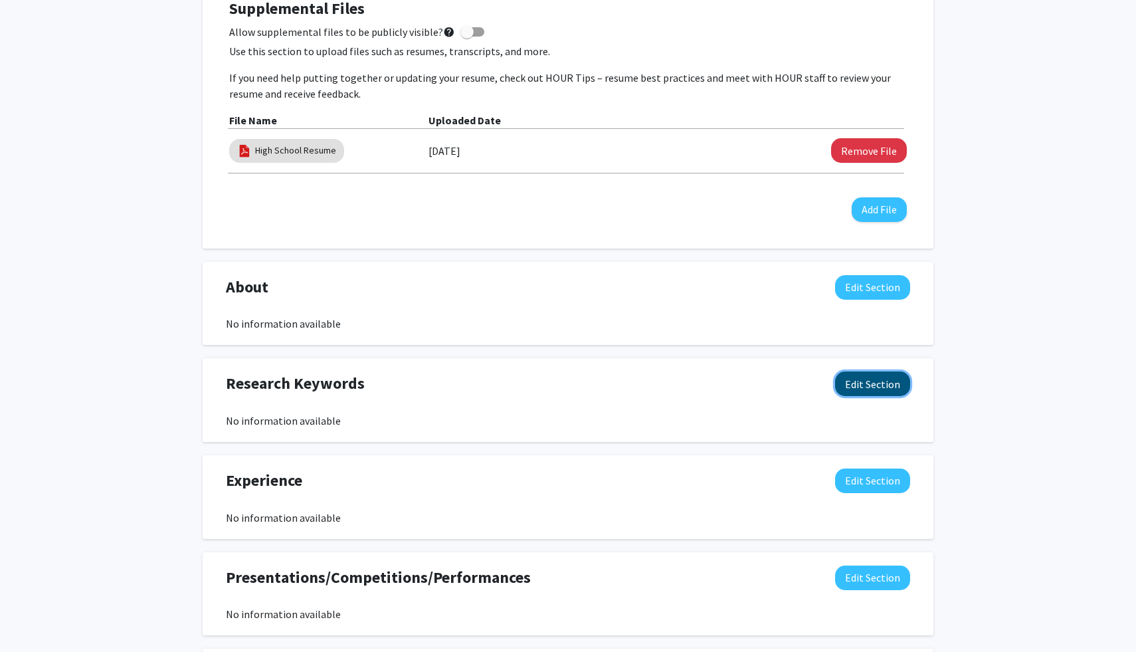
click at [873, 375] on button "Edit Section" at bounding box center [872, 383] width 75 height 25
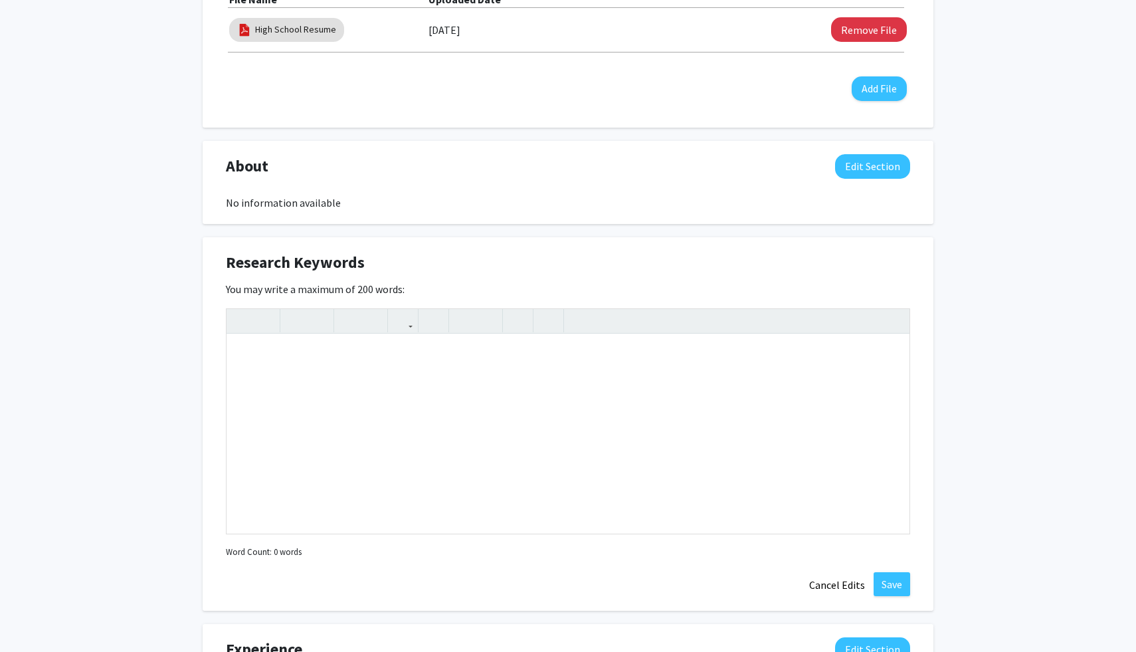
scroll to position [553, 0]
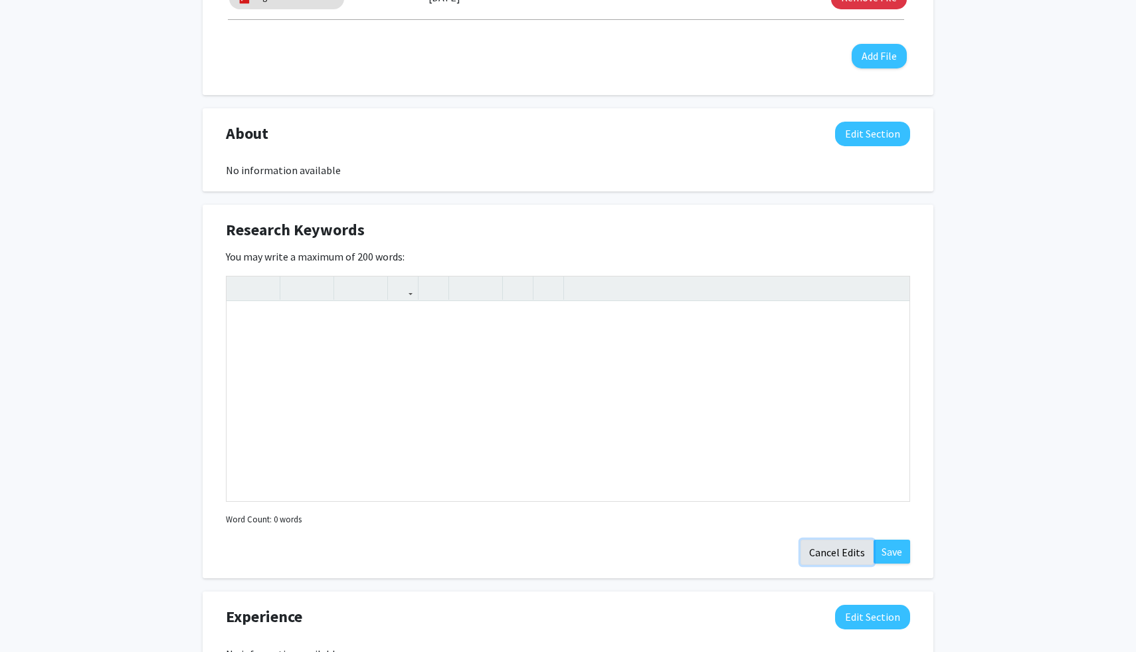
click at [829, 556] on button "Cancel Edits" at bounding box center [837, 552] width 73 height 25
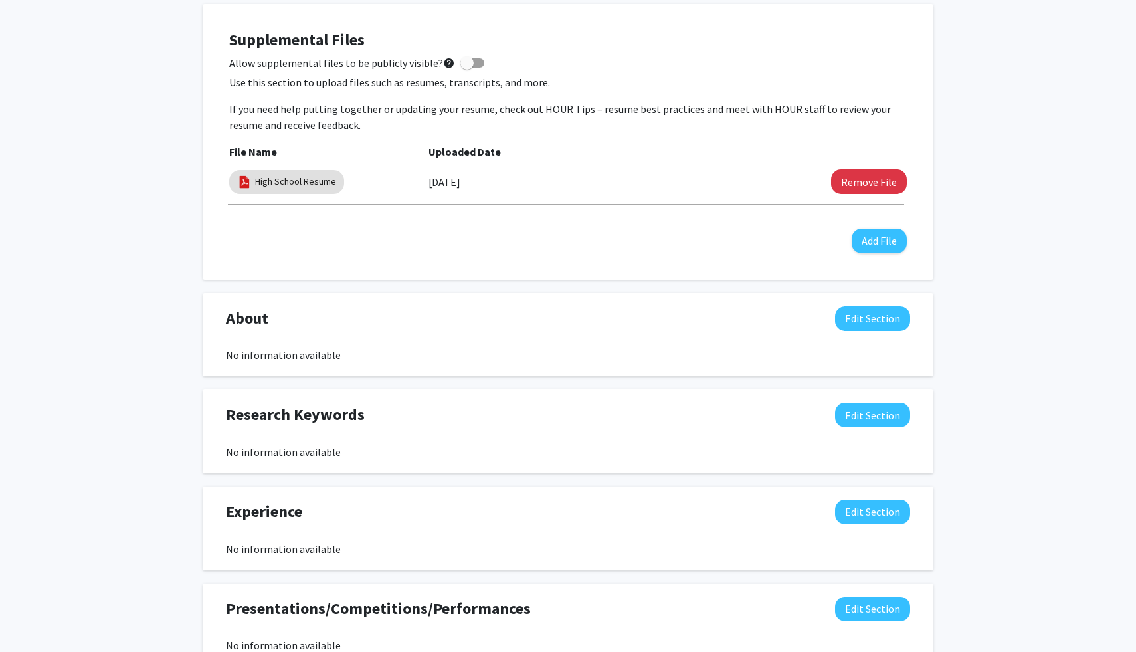
scroll to position [0, 0]
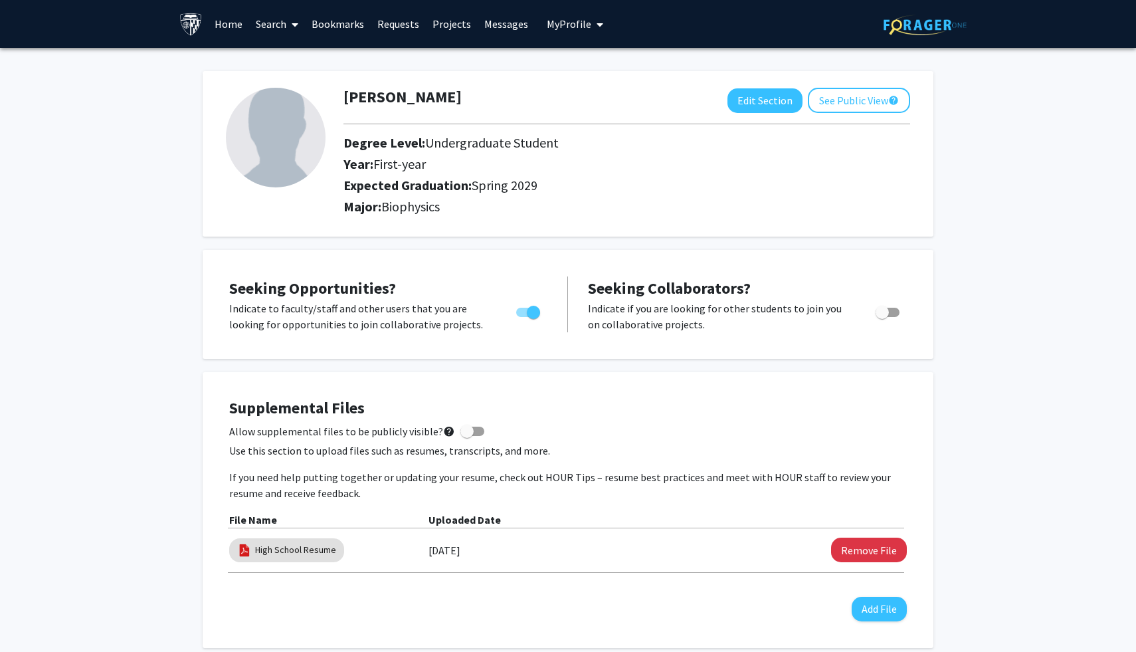
click at [264, 23] on link "Search" at bounding box center [277, 24] width 56 height 47
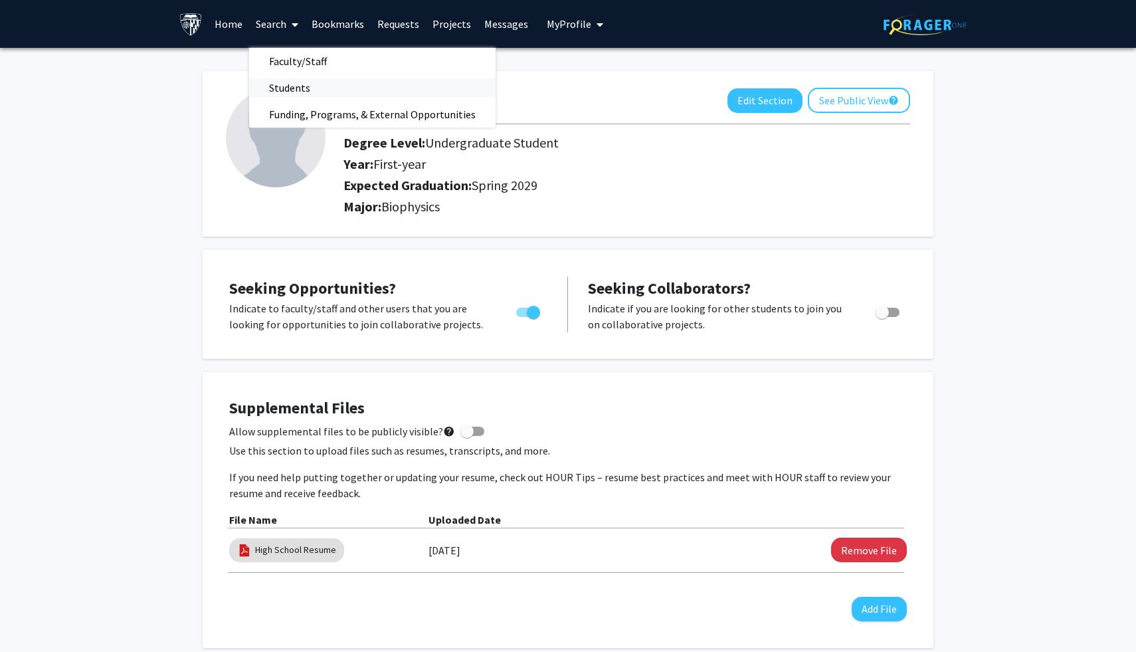
click at [270, 95] on span "Students" at bounding box center [289, 87] width 81 height 27
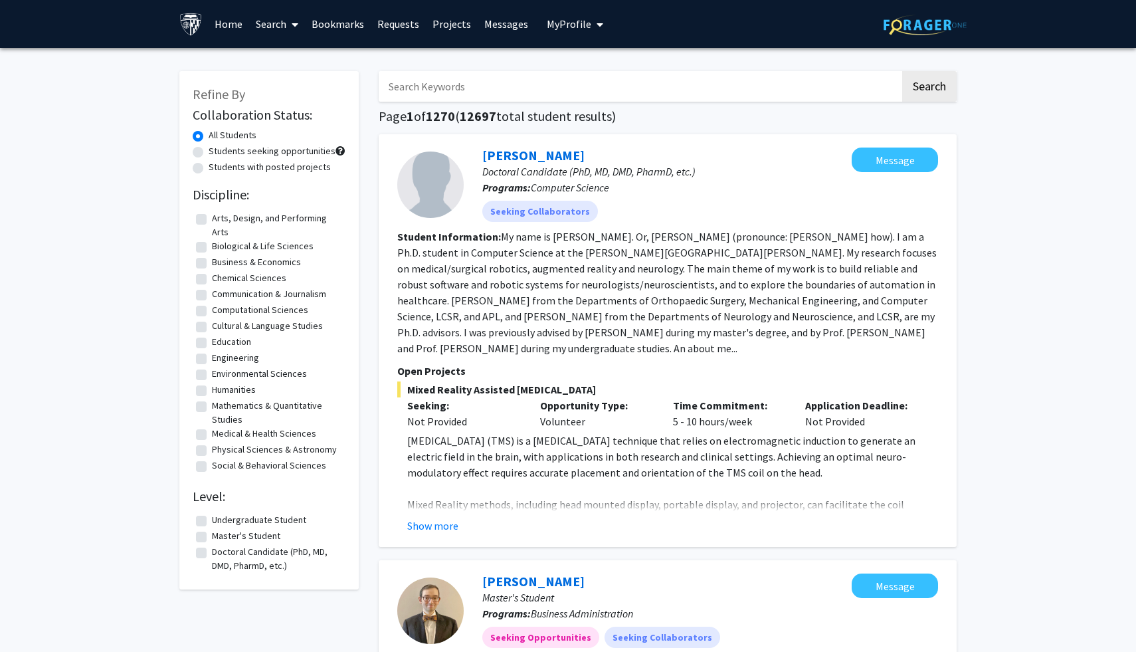
click at [253, 32] on link "Search" at bounding box center [277, 24] width 56 height 47
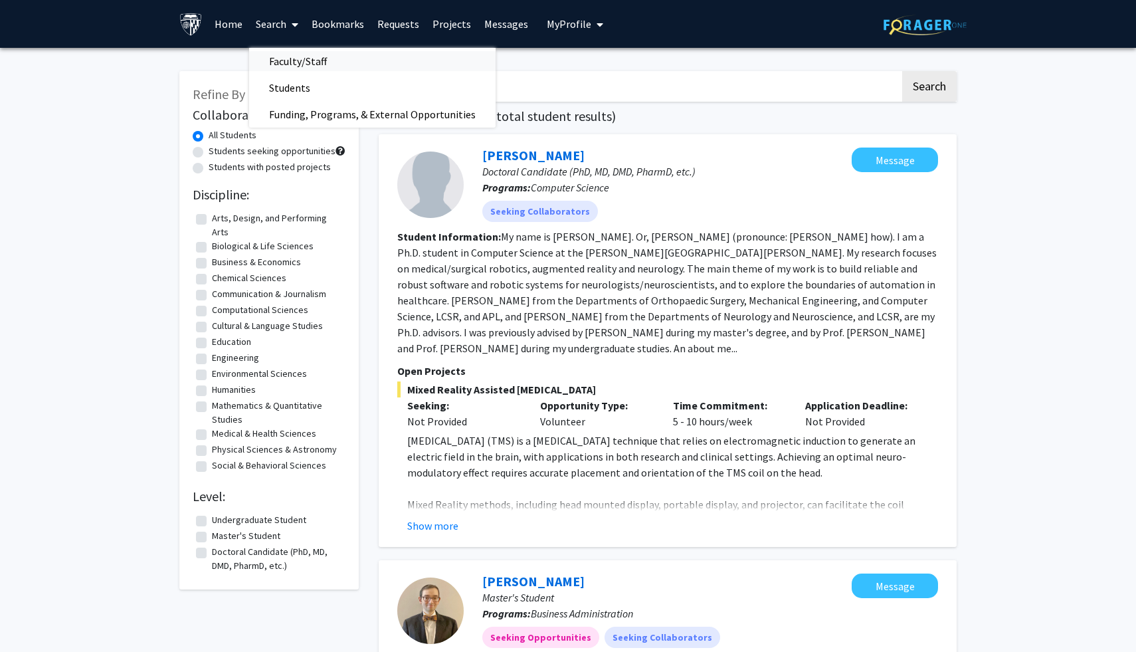
click at [298, 58] on span "Faculty/Staff" at bounding box center [298, 61] width 98 height 27
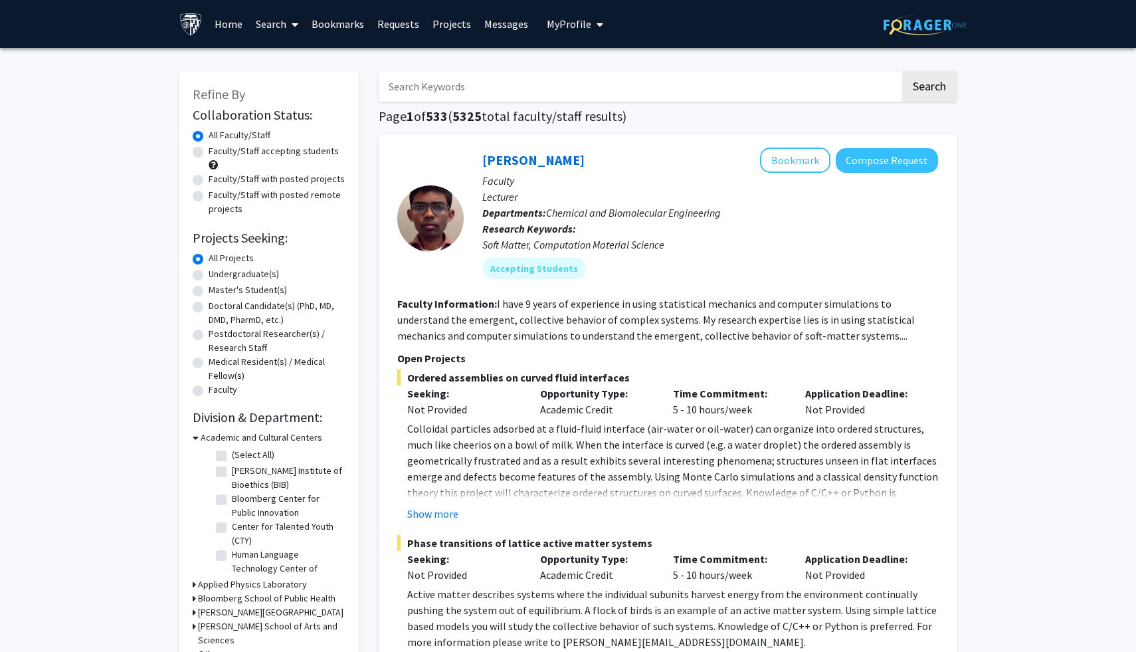
click at [286, 157] on label "Faculty/Staff accepting students" at bounding box center [274, 151] width 130 height 14
click at [217, 153] on input "Faculty/Staff accepting students" at bounding box center [213, 148] width 9 height 9
radio input "true"
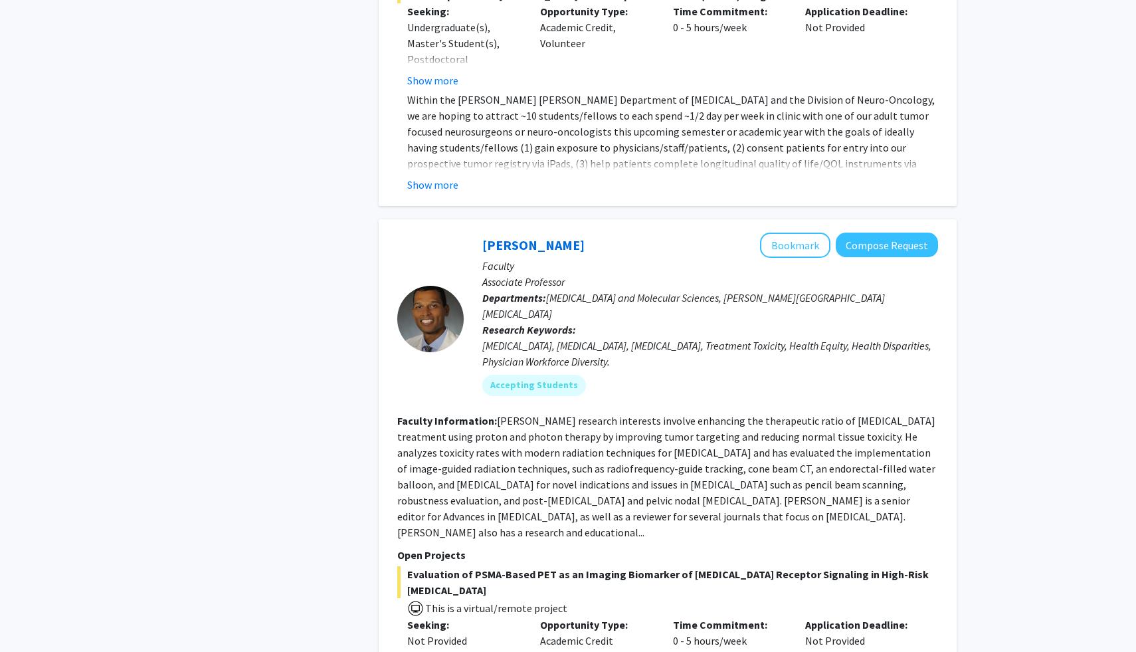
scroll to position [5326, 0]
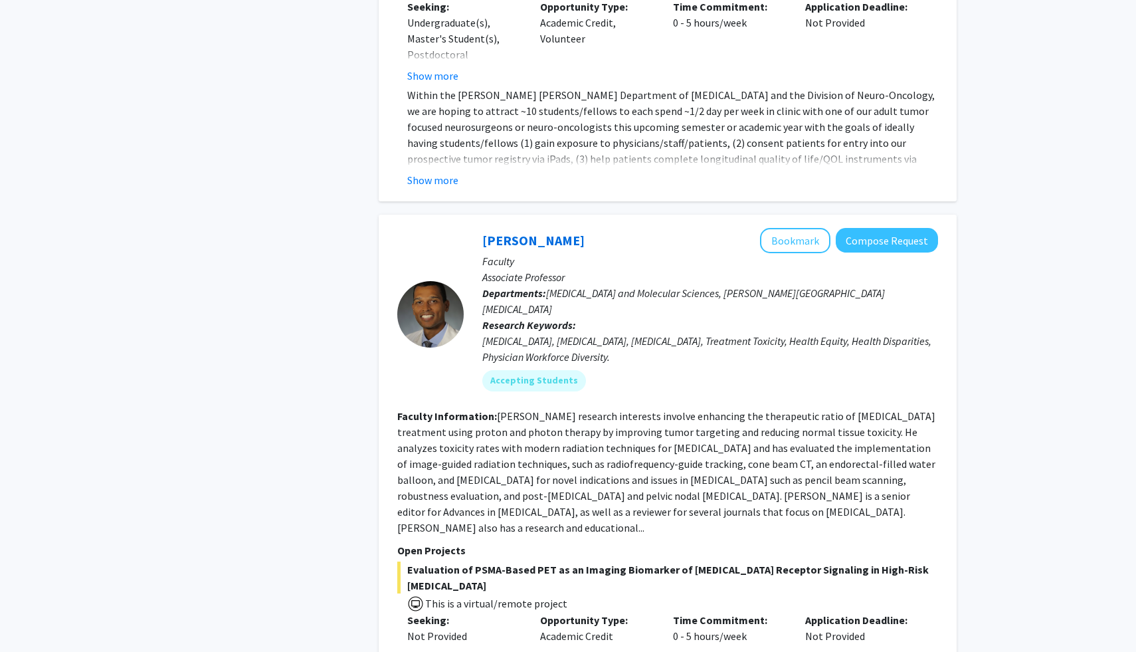
click at [496, 562] on span "Evaluation of PSMA-Based PET as an Imaging Biomarker of Androgen Receptor Signa…" at bounding box center [667, 578] width 541 height 32
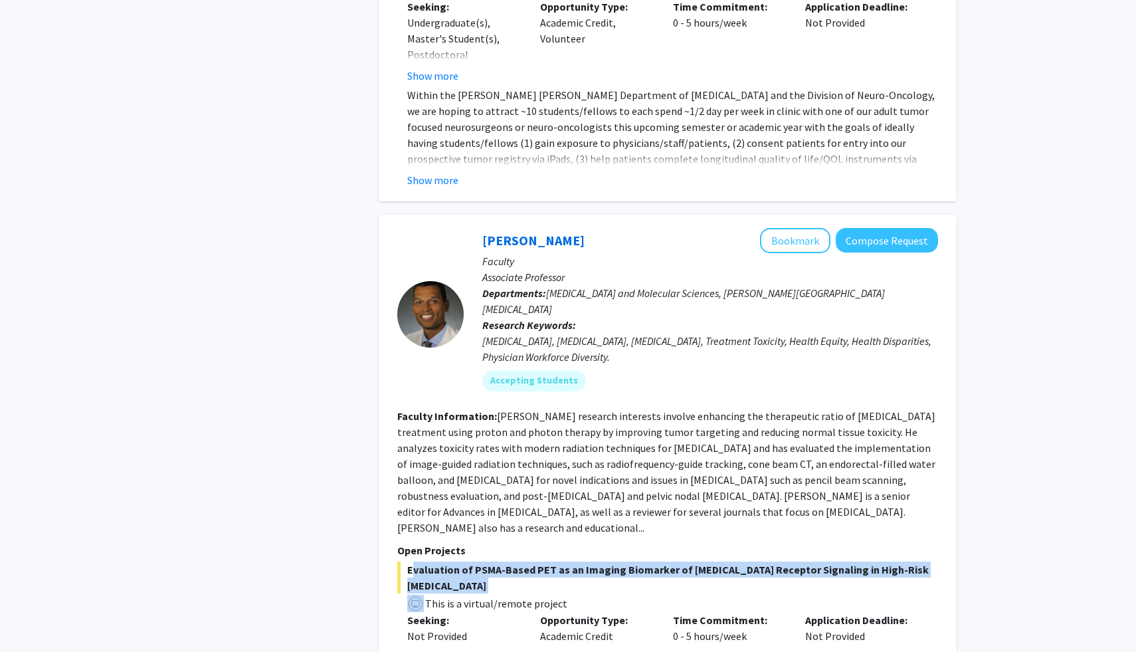
click at [496, 562] on span "Evaluation of PSMA-Based PET as an Imaging Biomarker of Androgen Receptor Signa…" at bounding box center [667, 578] width 541 height 32
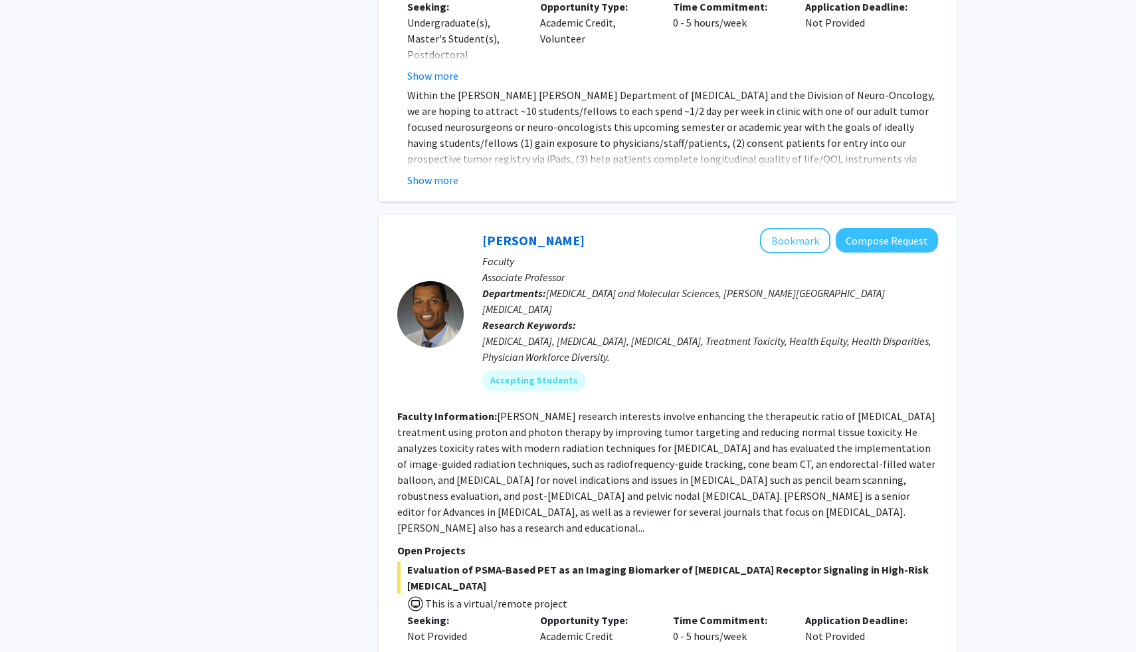
click at [516, 562] on span "Evaluation of PSMA-Based PET as an Imaging Biomarker of Androgen Receptor Signa…" at bounding box center [667, 578] width 541 height 32
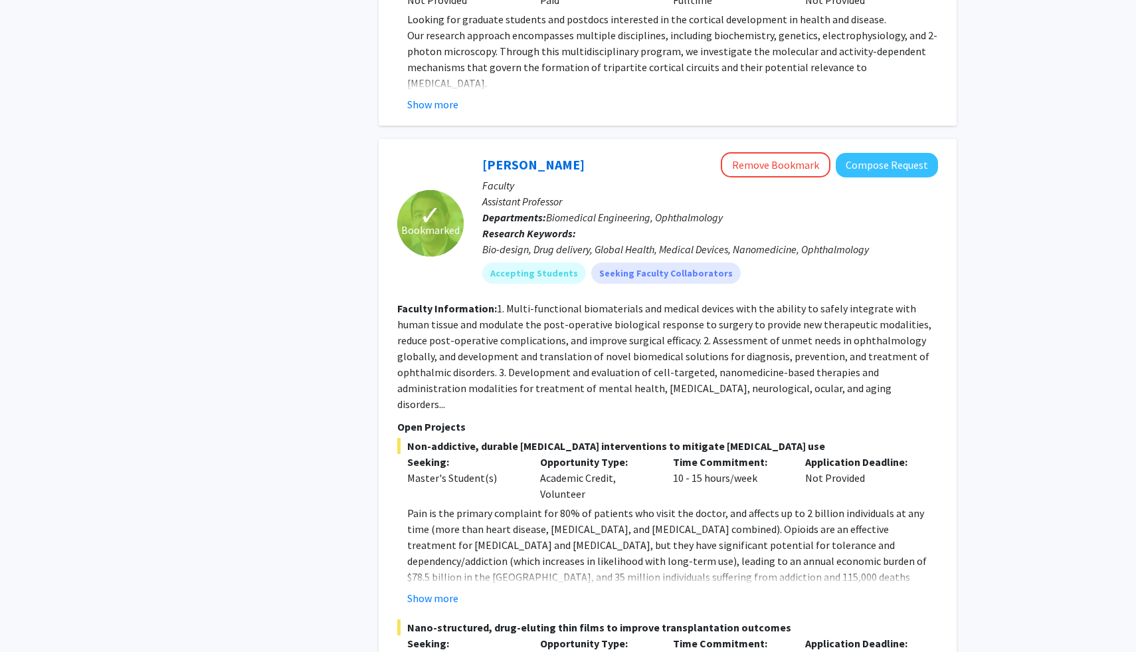
scroll to position [3036, 0]
